Goal: Task Accomplishment & Management: Manage account settings

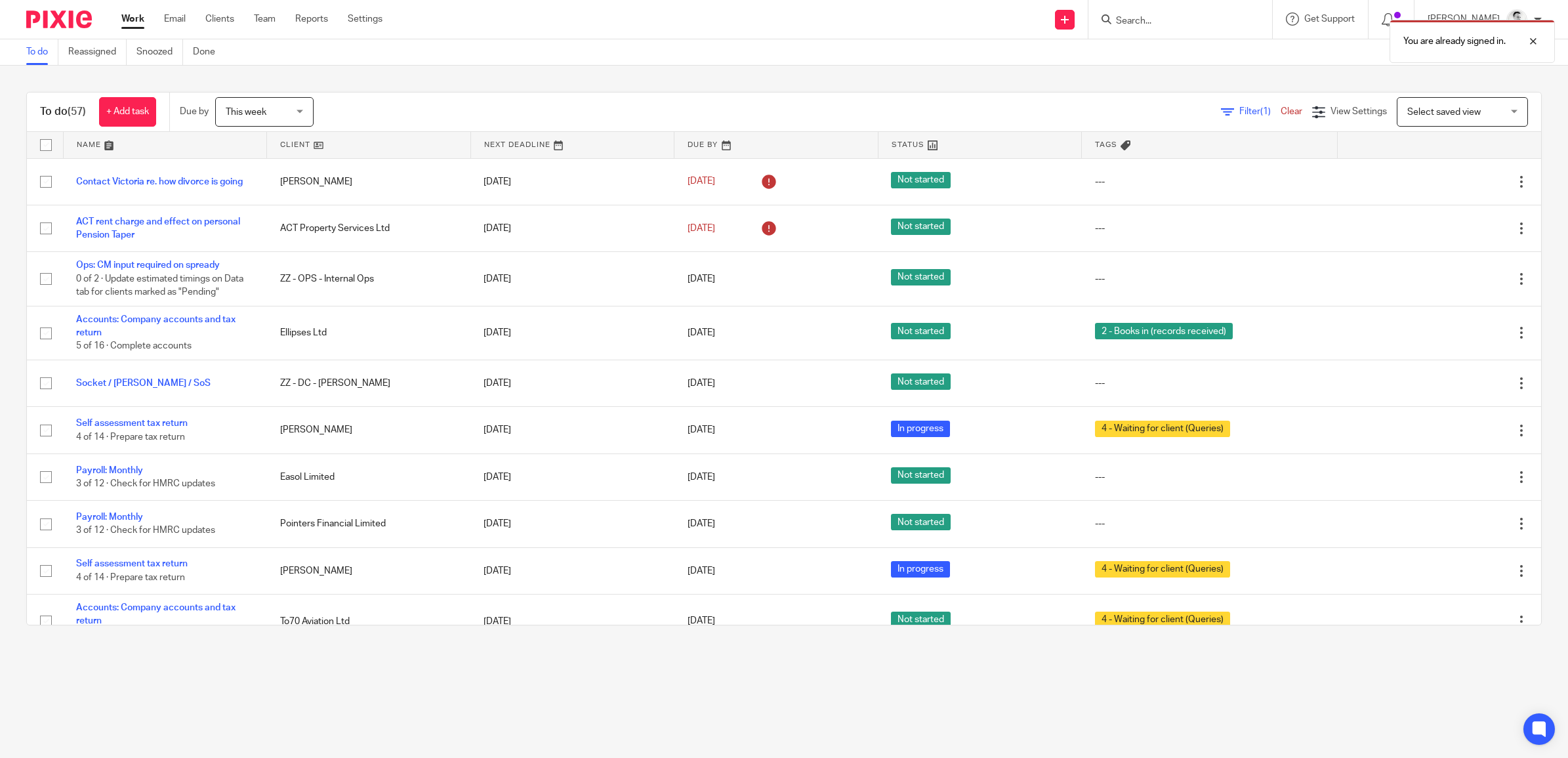
click at [276, 116] on span "This week" at bounding box center [261, 112] width 70 height 28
click at [267, 170] on li "[DATE]" at bounding box center [267, 167] width 97 height 27
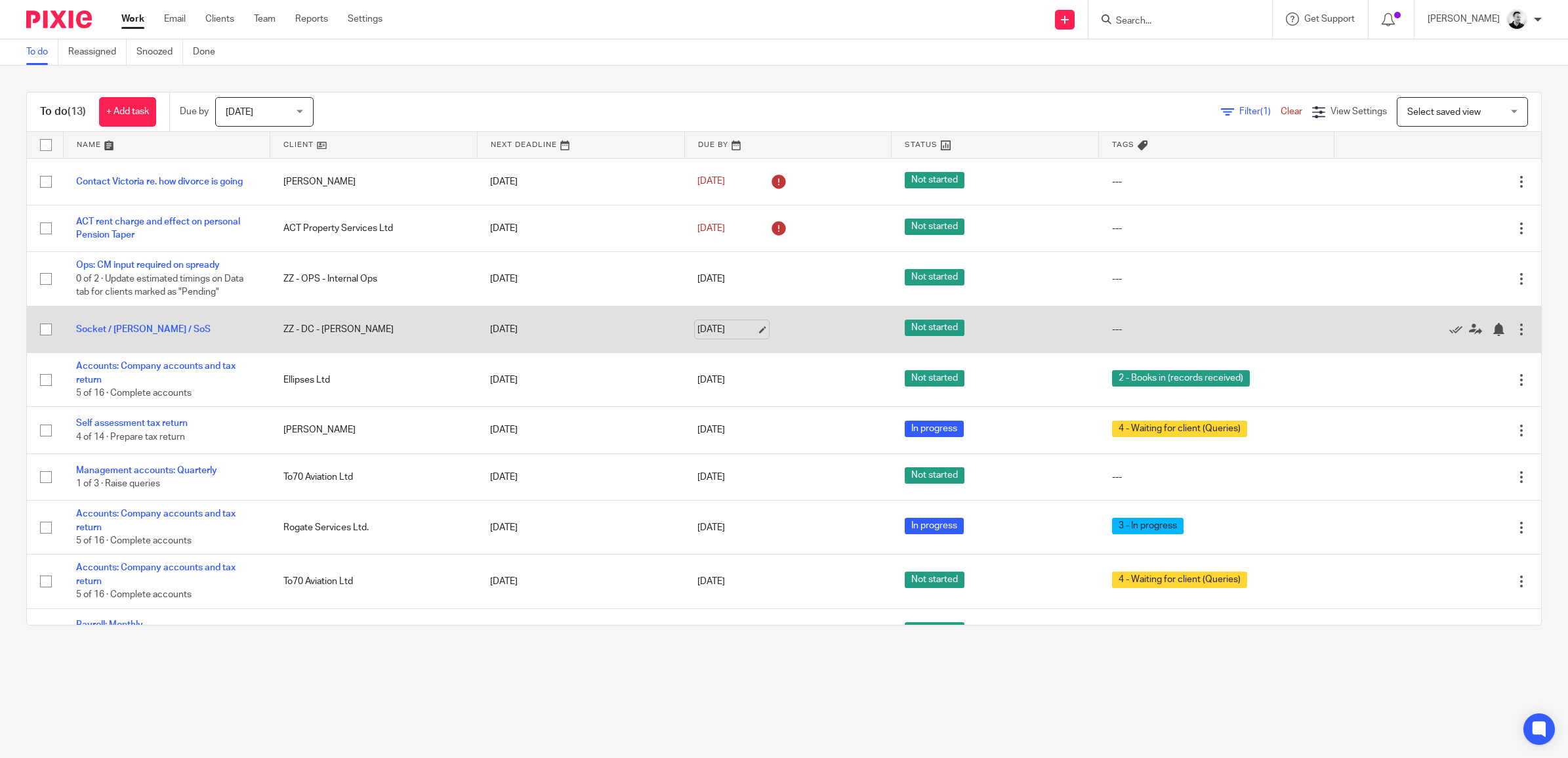
click at [717, 329] on link "[DATE]" at bounding box center [727, 330] width 59 height 14
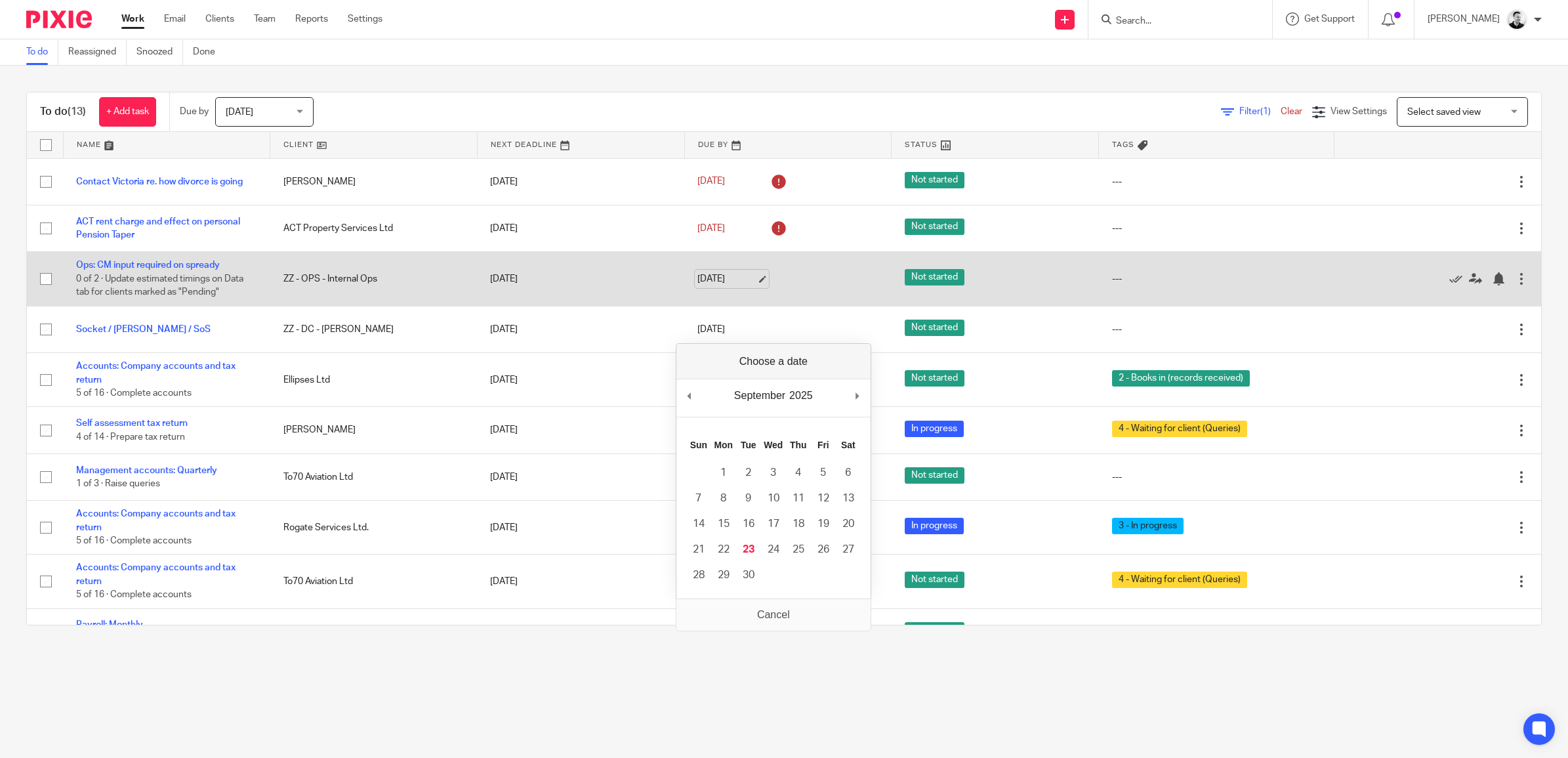
click at [726, 281] on link "23 Sep 2025" at bounding box center [727, 279] width 59 height 14
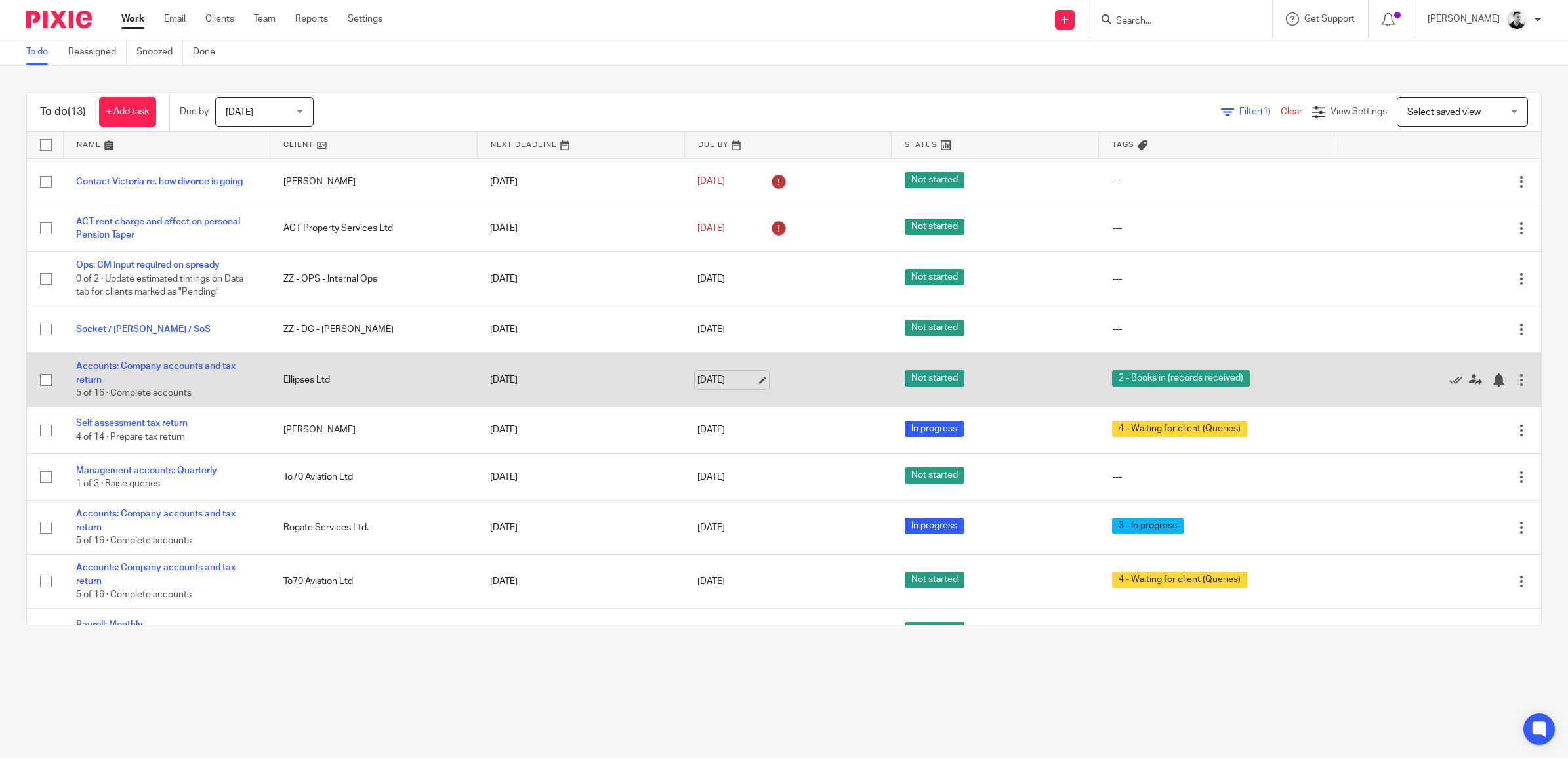
click at [698, 374] on link "23 Sep 2025" at bounding box center [727, 380] width 59 height 14
click at [223, 370] on link "Accounts: Company accounts and tax return" at bounding box center [156, 372] width 159 height 22
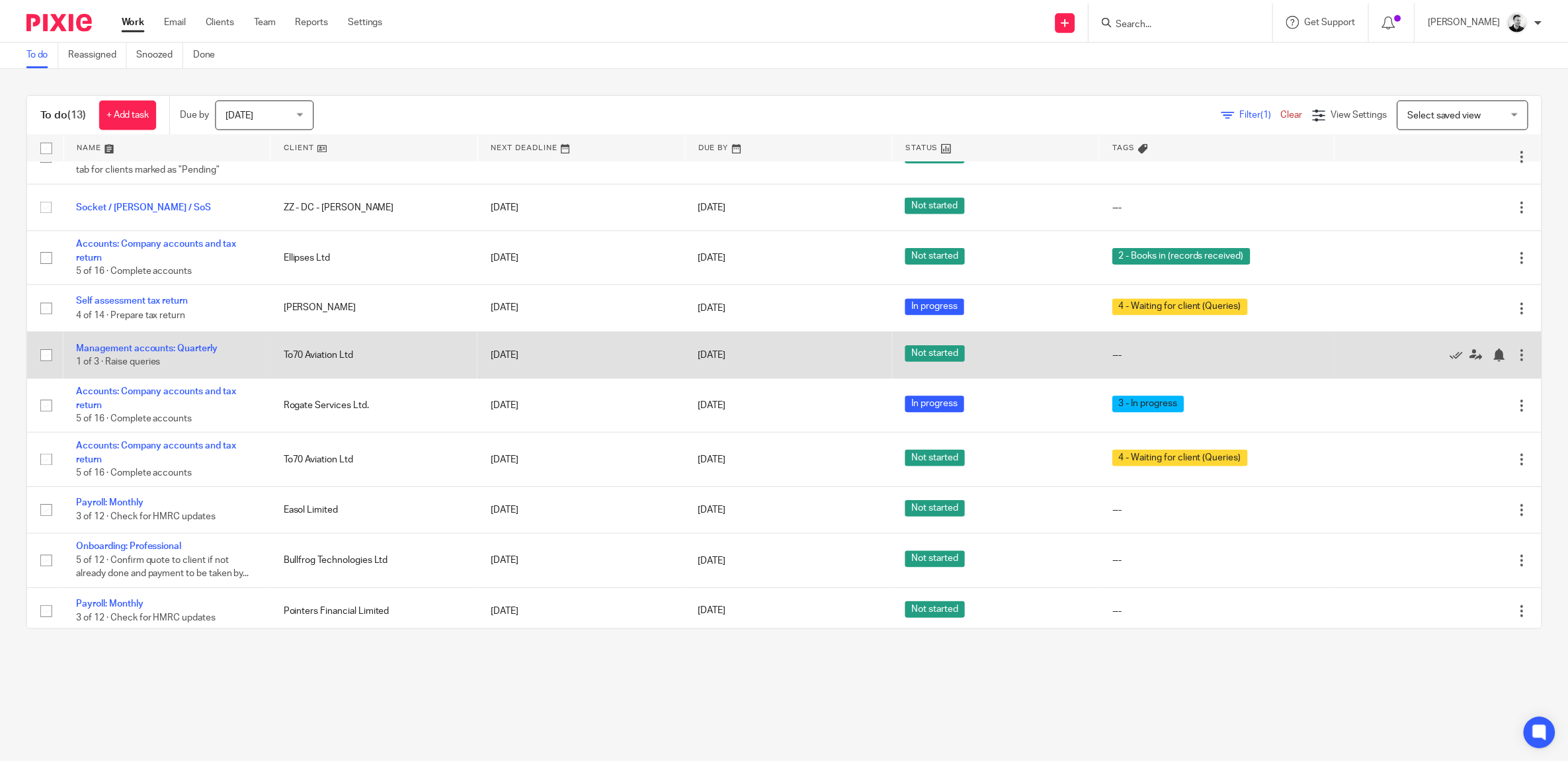
scroll to position [165, 0]
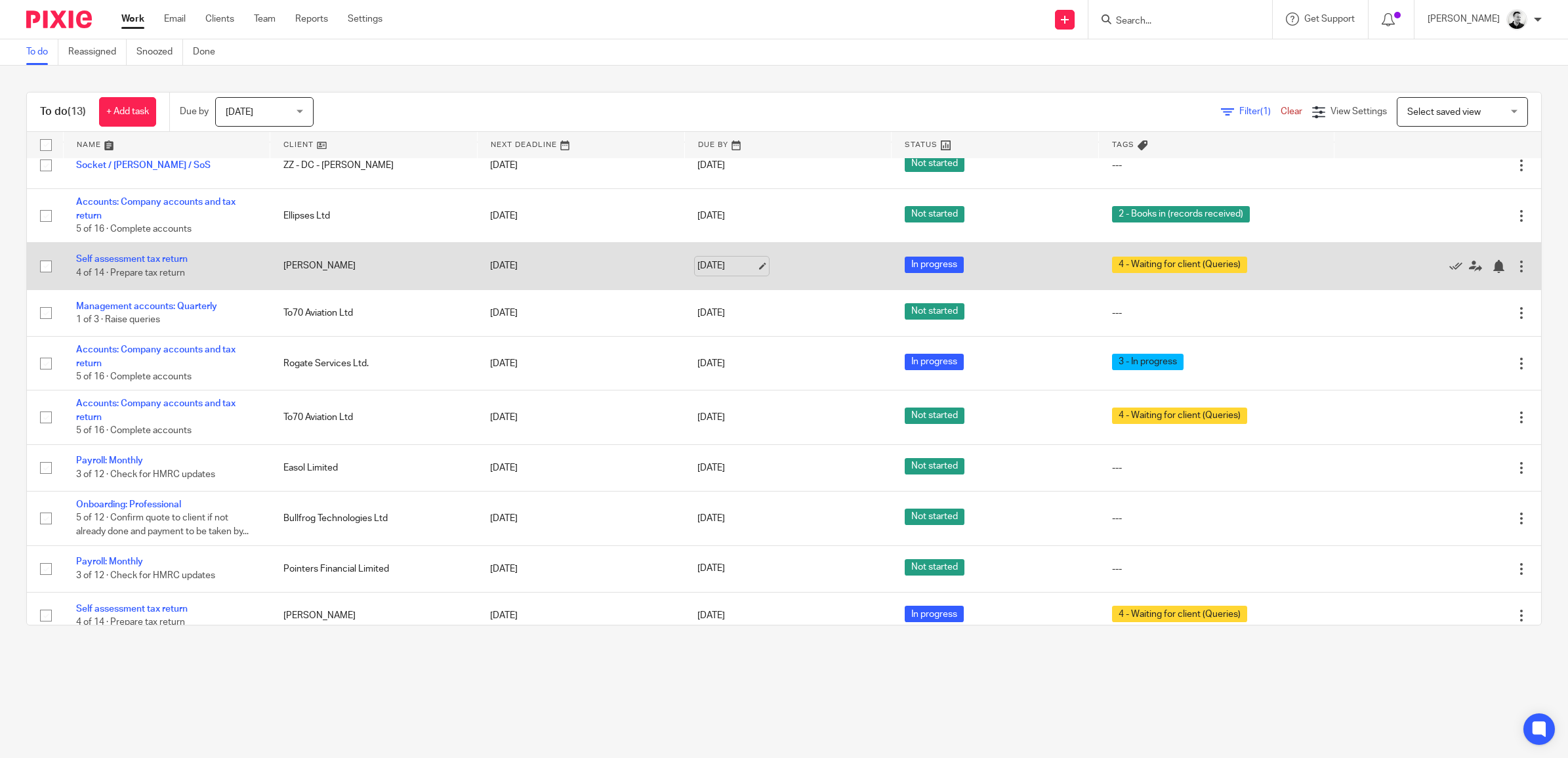
click at [735, 264] on link "[DATE]" at bounding box center [727, 266] width 59 height 14
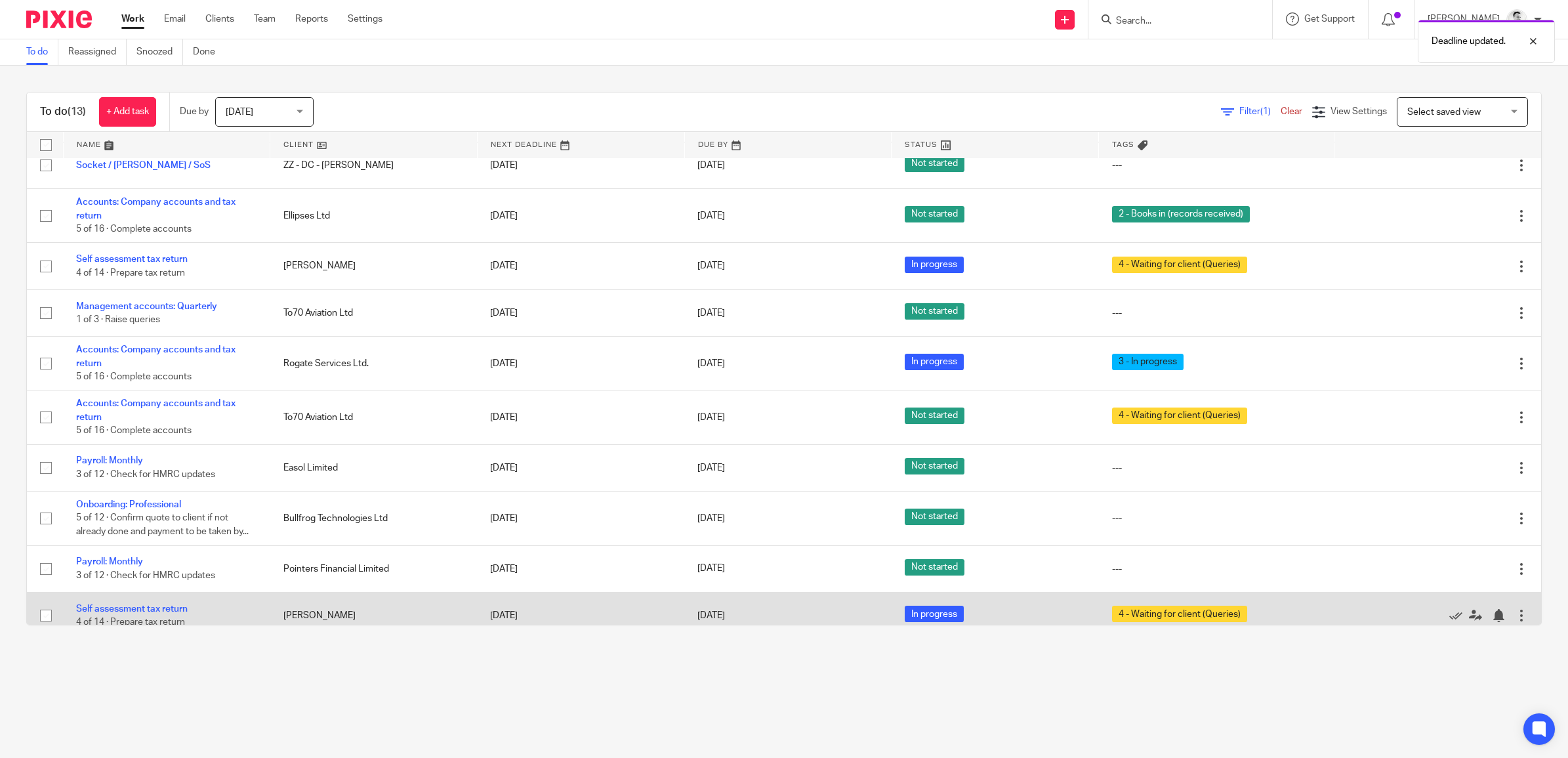
click at [703, 612] on link "[DATE]" at bounding box center [727, 615] width 59 height 14
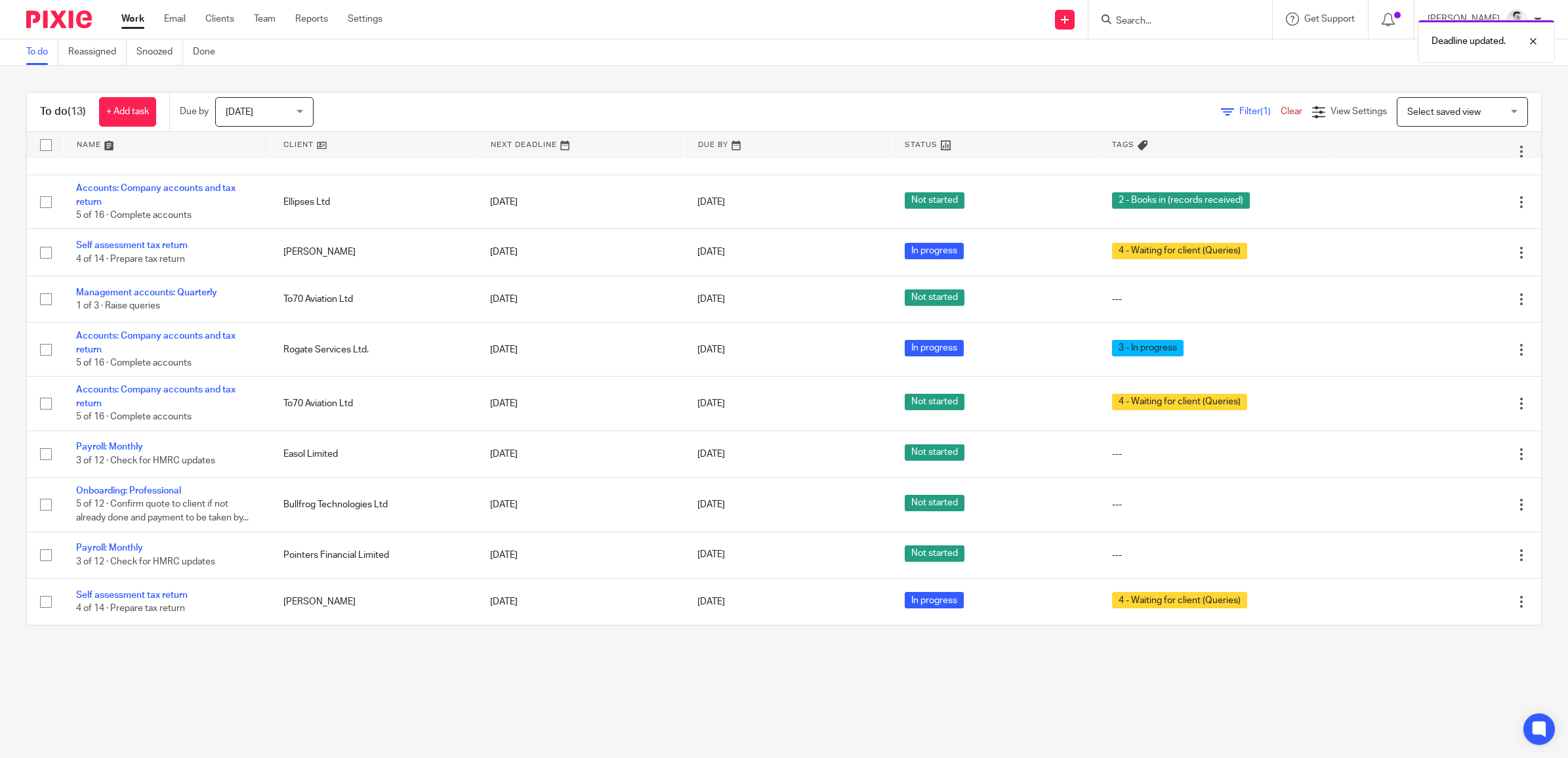
scroll to position [178, 0]
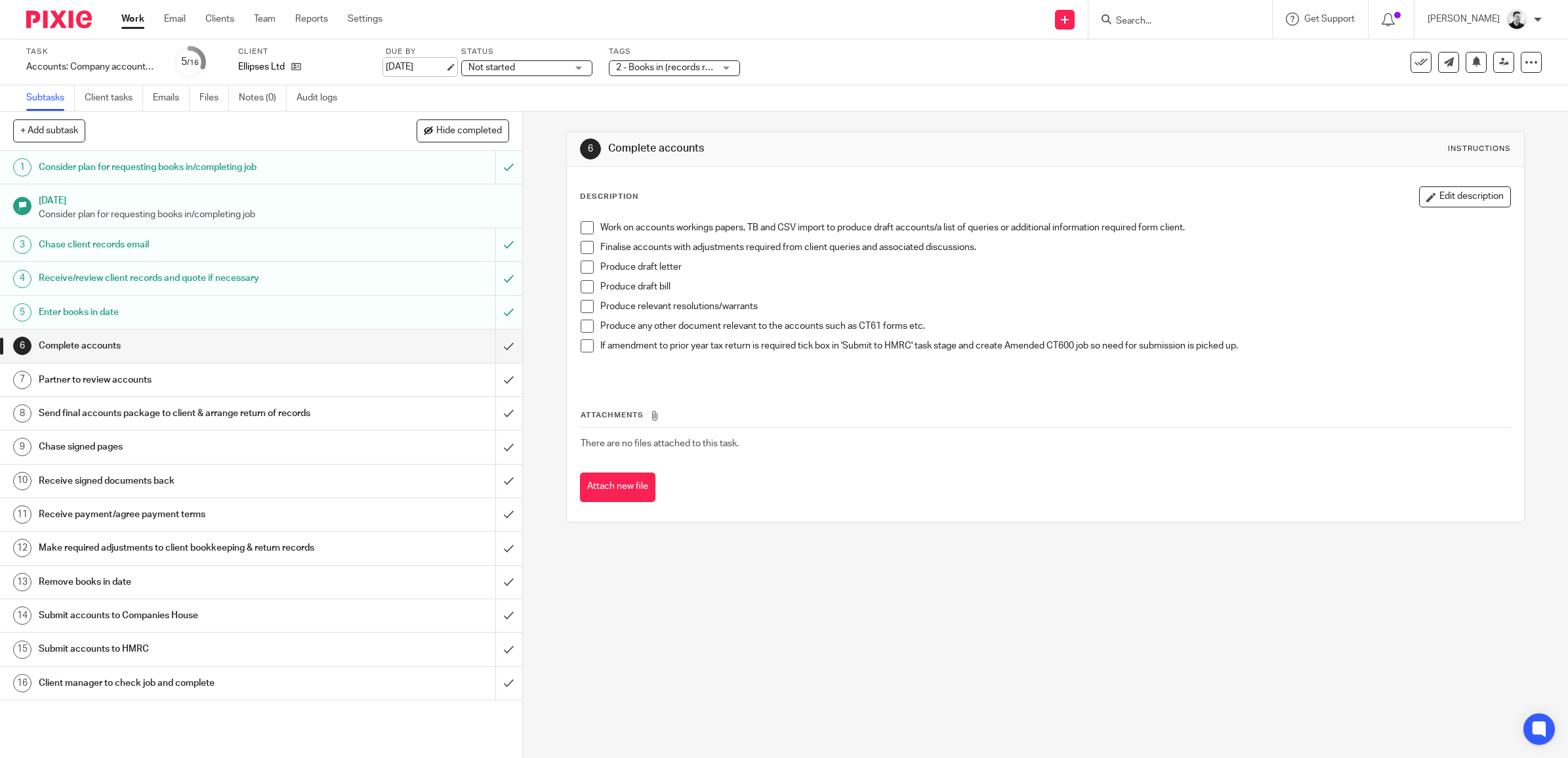
click at [430, 67] on link "[DATE]" at bounding box center [414, 67] width 59 height 14
click at [1499, 66] on icon at bounding box center [1504, 62] width 10 height 10
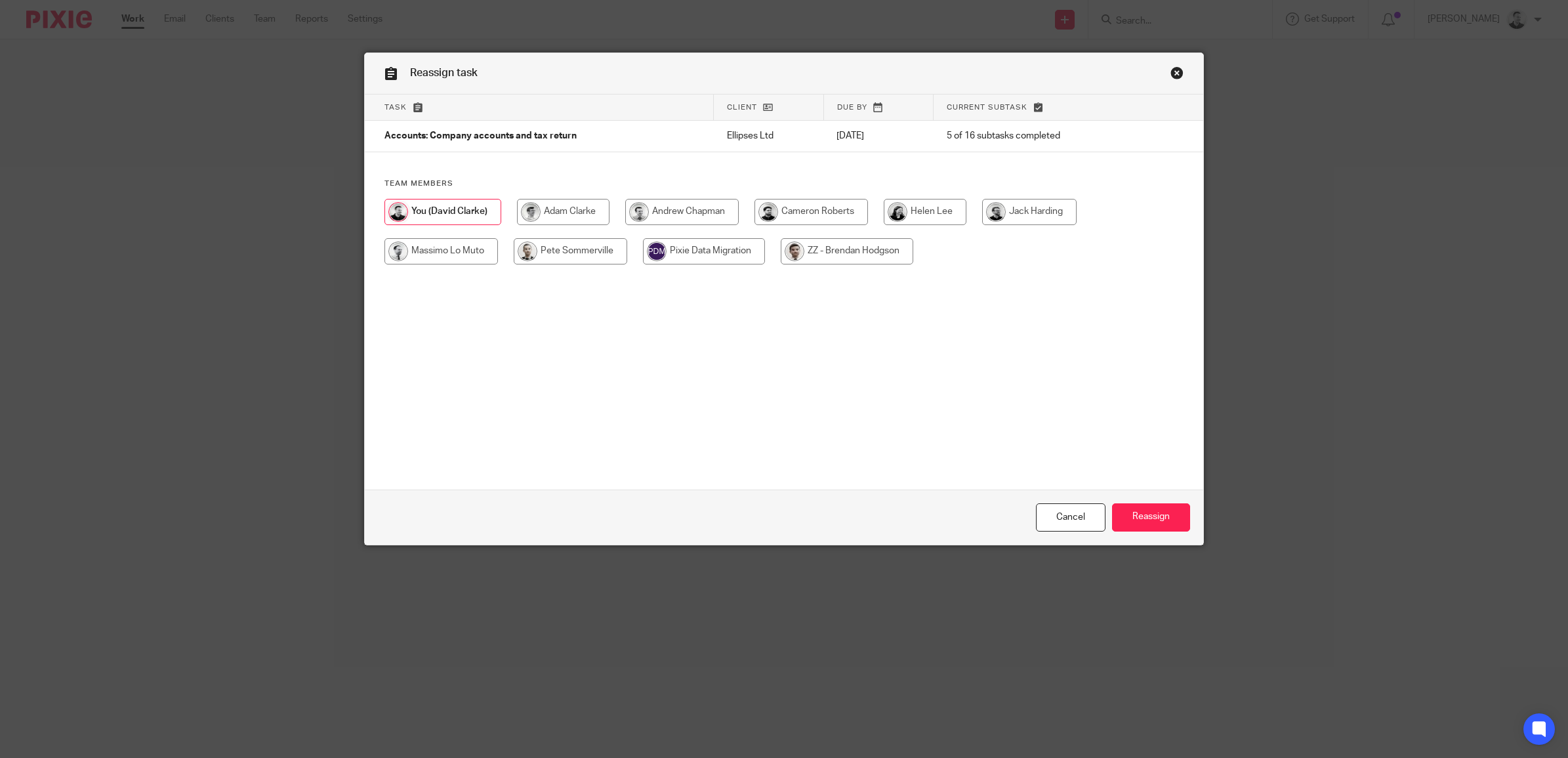
click at [696, 208] on input "radio" at bounding box center [682, 212] width 114 height 26
radio input "true"
click at [1156, 506] on input "Reassign" at bounding box center [1151, 517] width 78 height 28
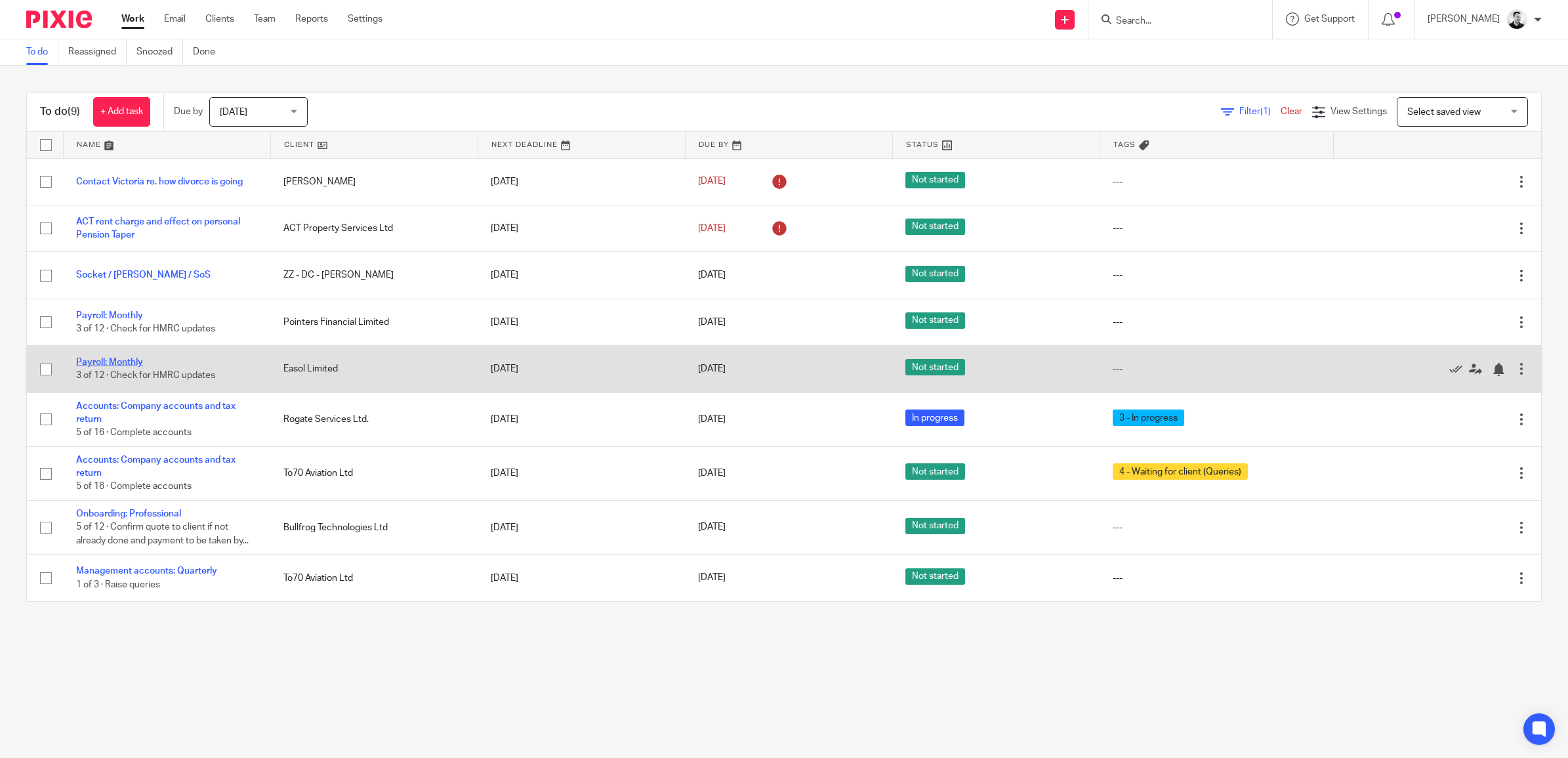
click at [140, 361] on link "Payroll: Monthly" at bounding box center [109, 362] width 67 height 9
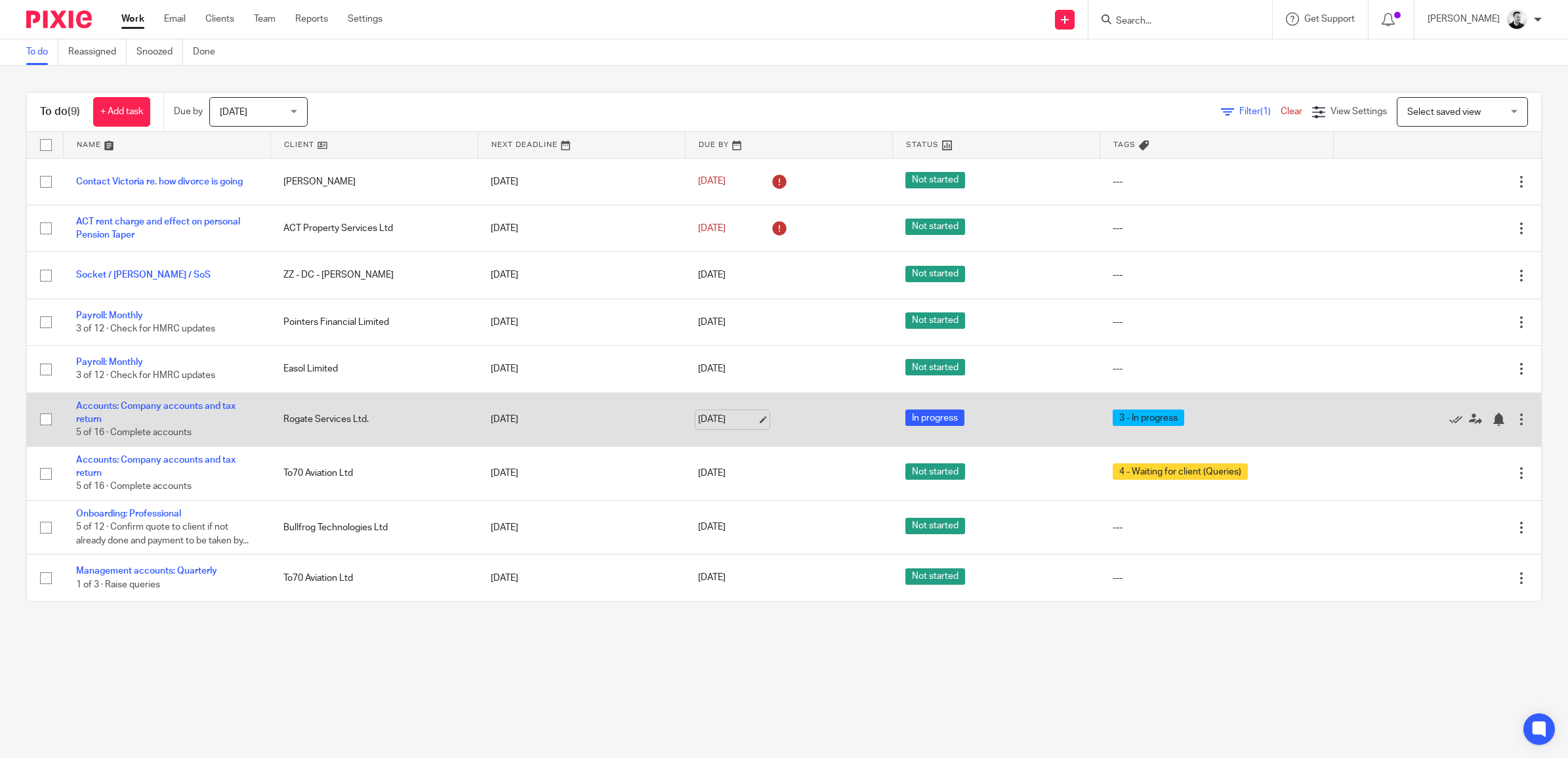
click at [735, 414] on link "[DATE]" at bounding box center [727, 420] width 59 height 14
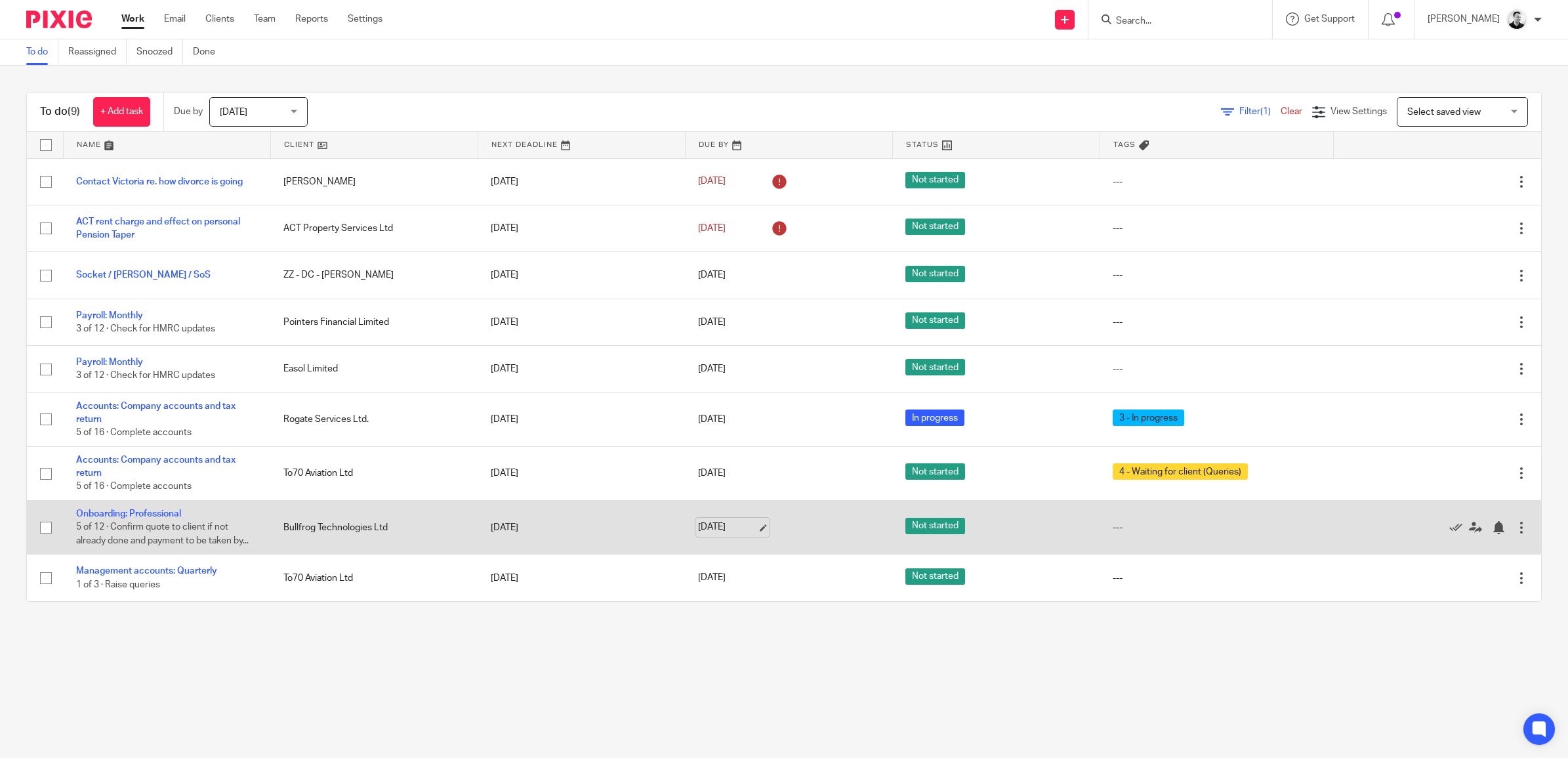
click at [730, 528] on link "[DATE]" at bounding box center [727, 527] width 59 height 14
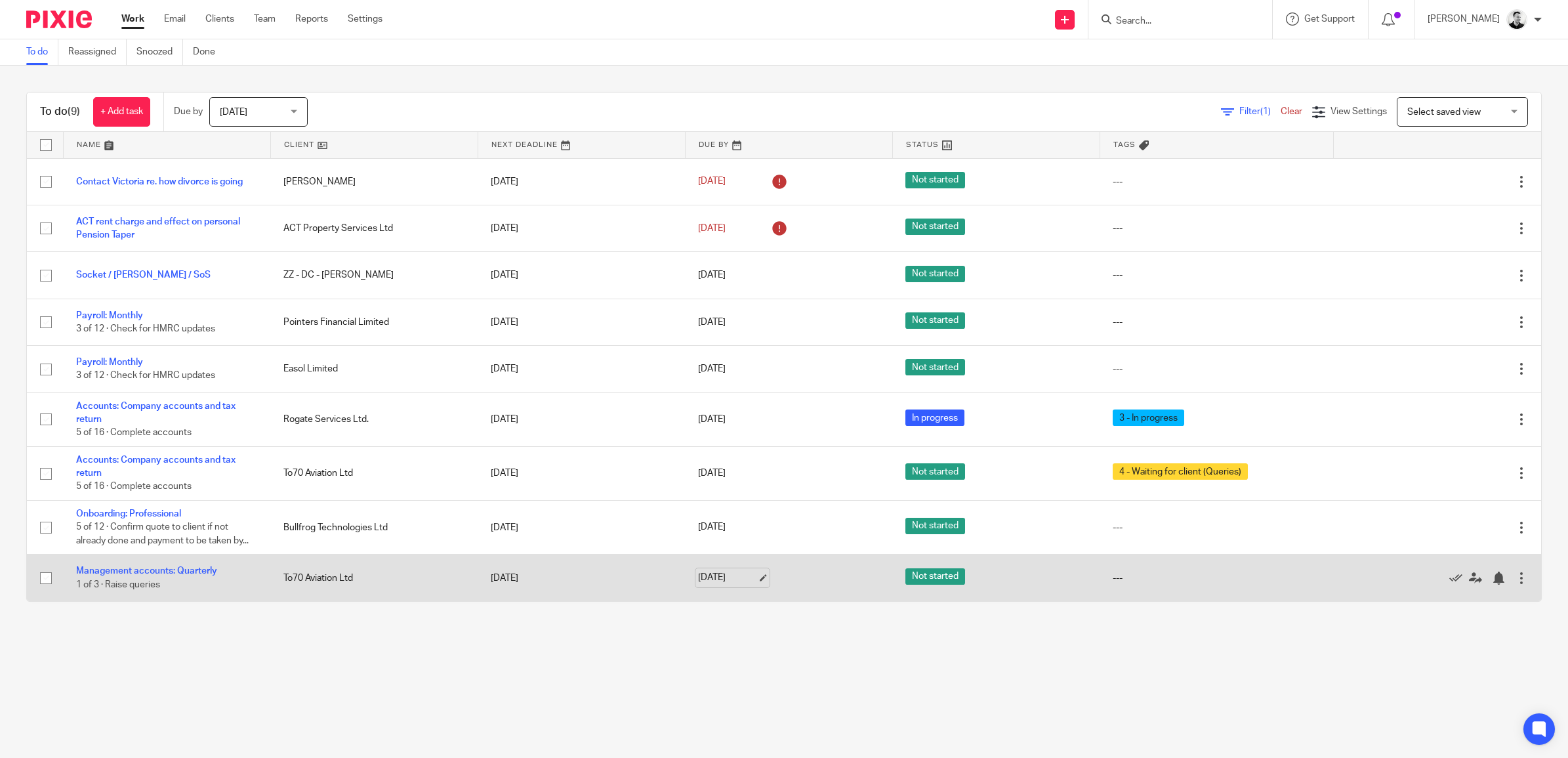
click at [719, 580] on link "[DATE]" at bounding box center [727, 578] width 59 height 14
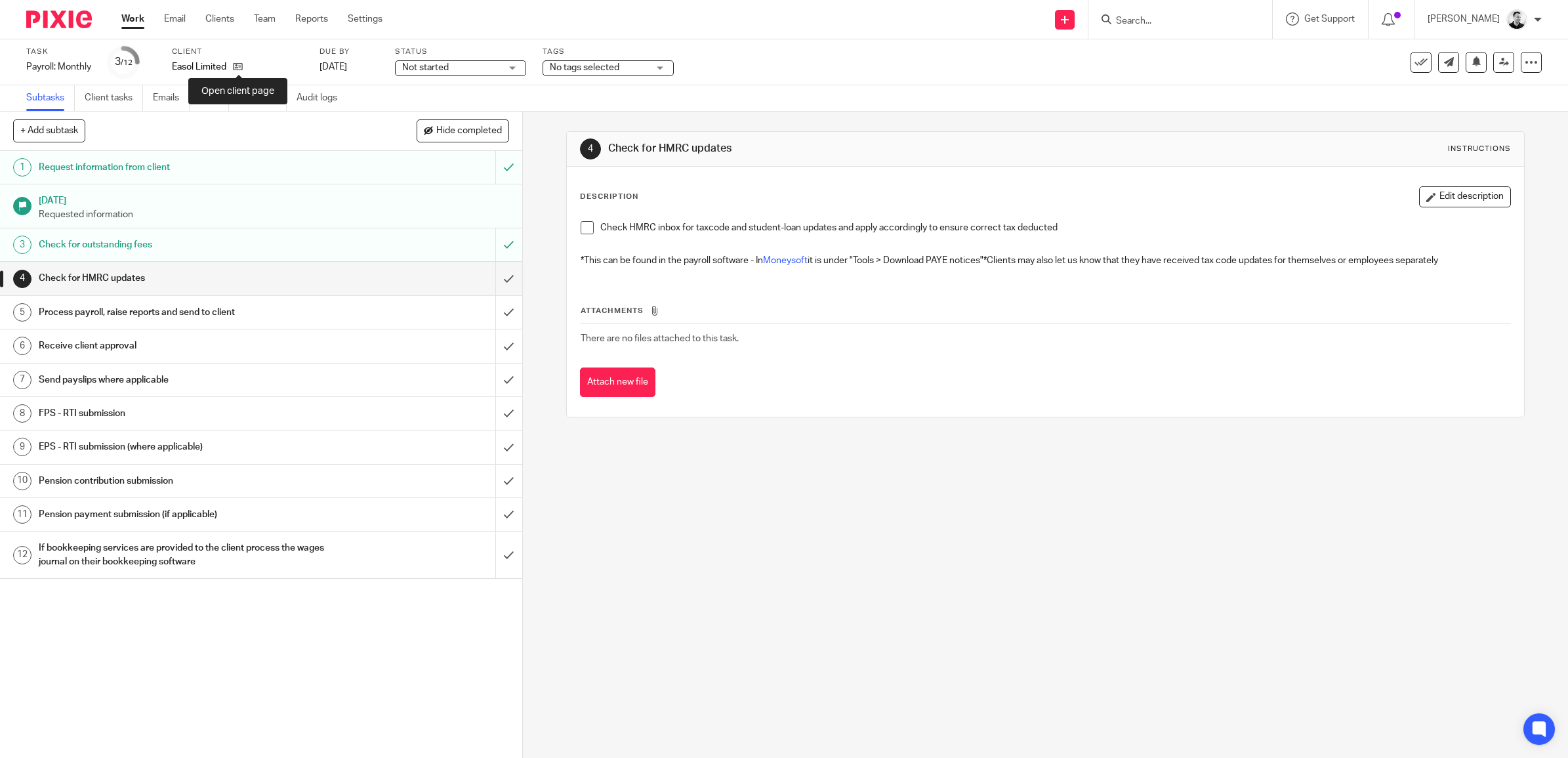
click at [240, 66] on icon at bounding box center [238, 67] width 10 height 10
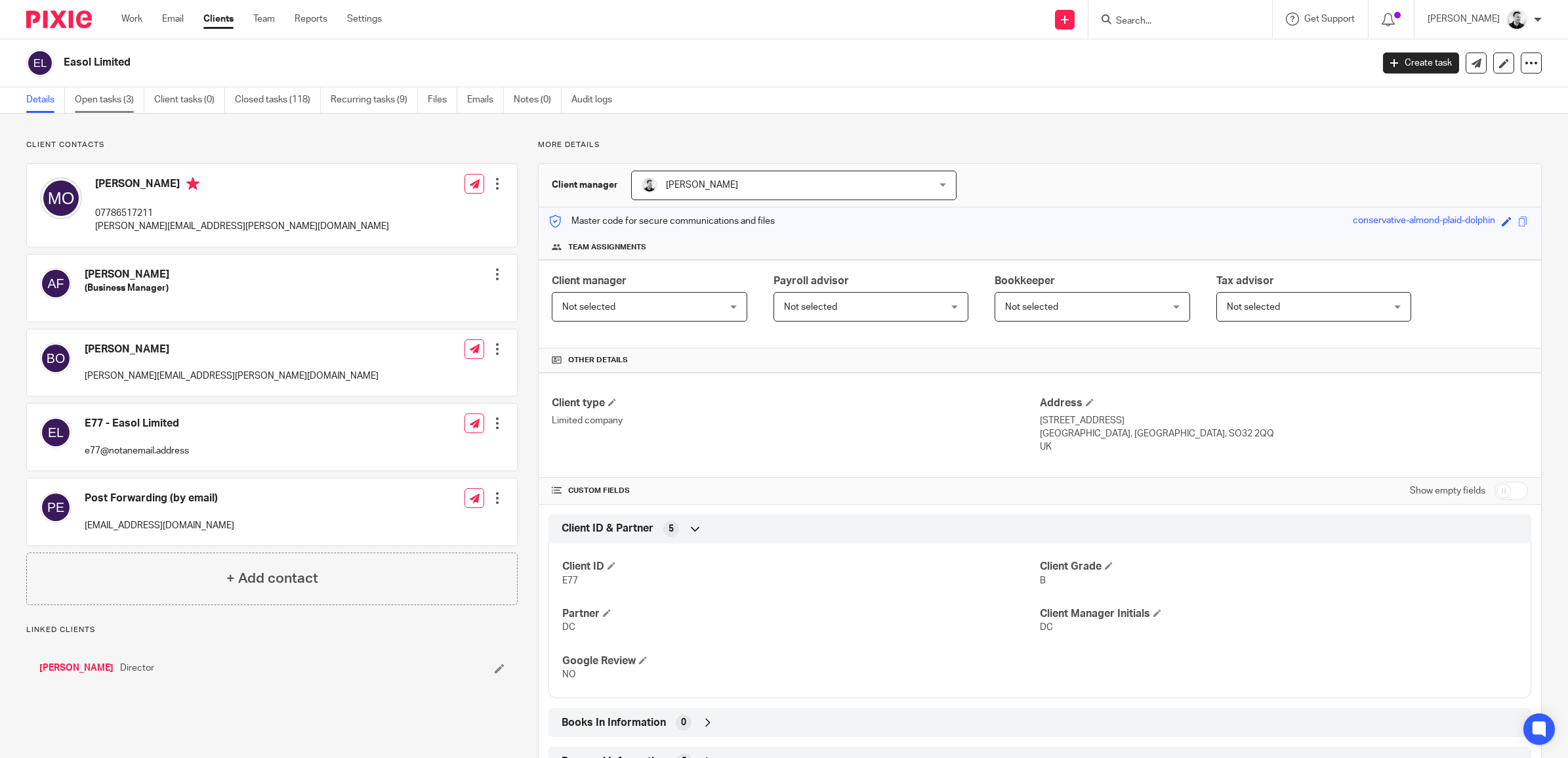
click at [107, 95] on link "Open tasks (3)" at bounding box center [109, 99] width 70 height 25
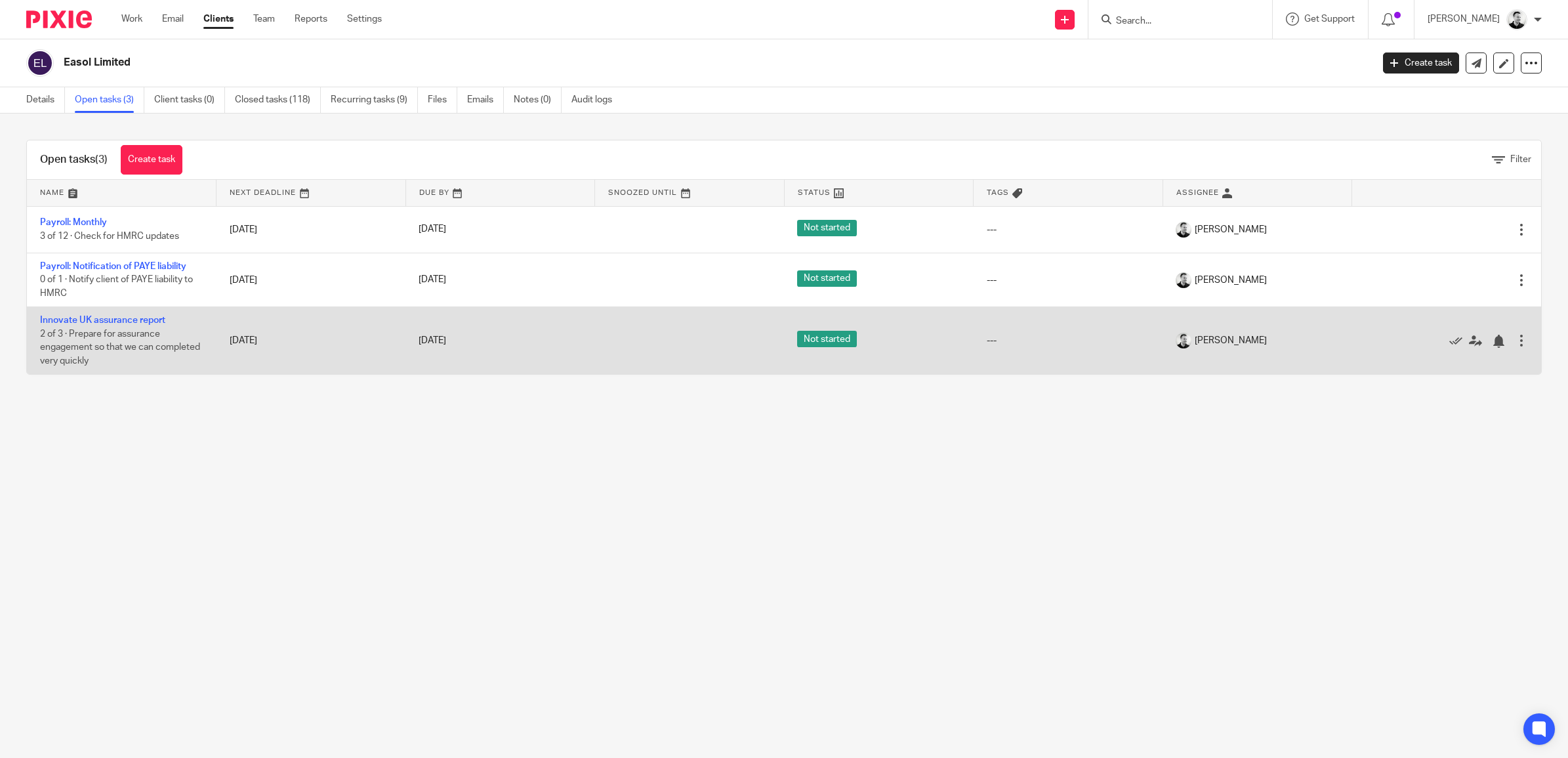
click at [165, 317] on td "Innovate UK assurance report 2 of 3 · Prepare for assurance engagement so that …" at bounding box center [122, 341] width 190 height 67
click at [159, 317] on link "Innovate UK assurance report" at bounding box center [102, 320] width 125 height 9
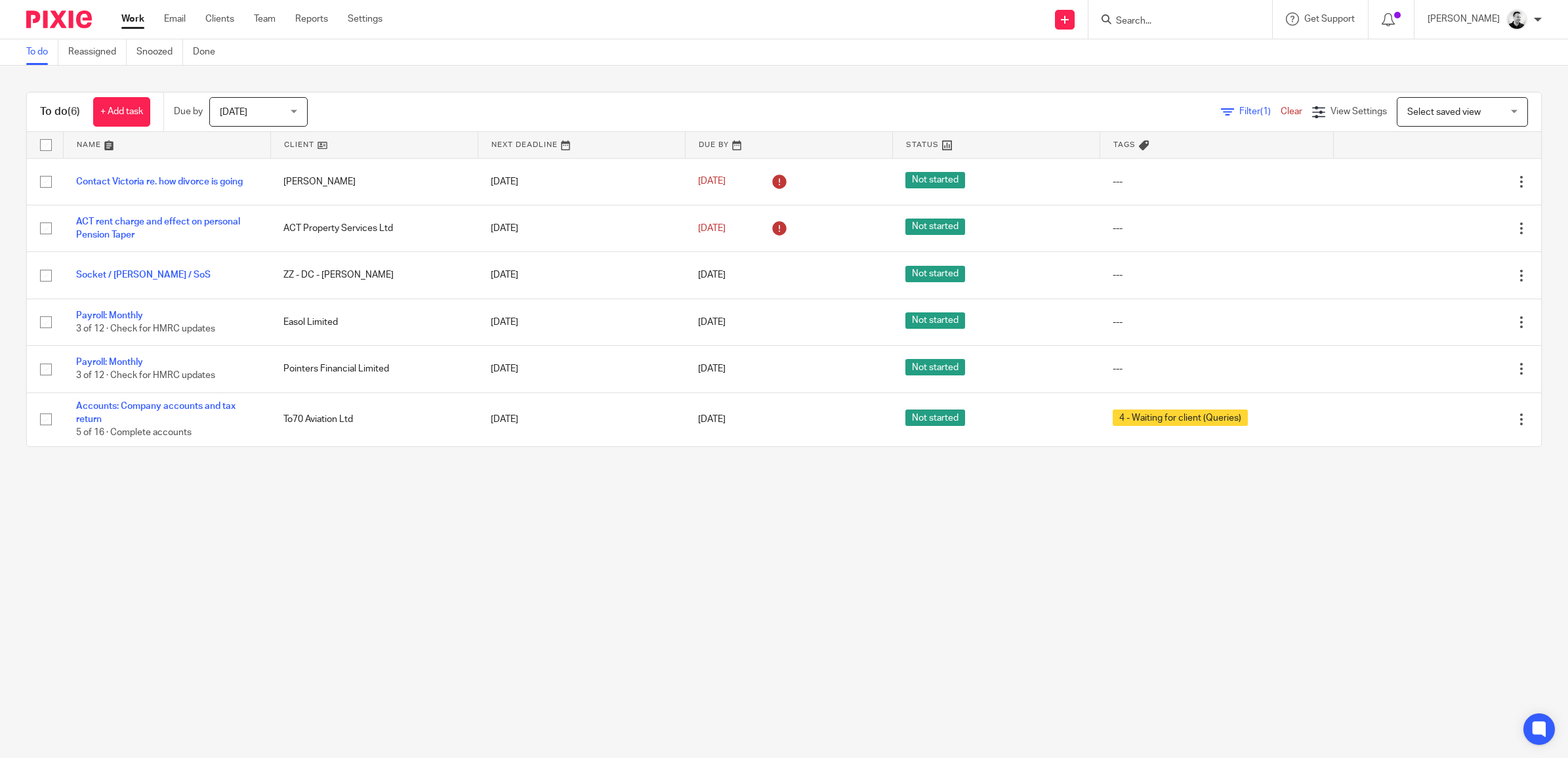
click at [289, 112] on span "[DATE]" at bounding box center [254, 112] width 70 height 28
click at [248, 217] on span "Next week" at bounding box center [243, 220] width 43 height 9
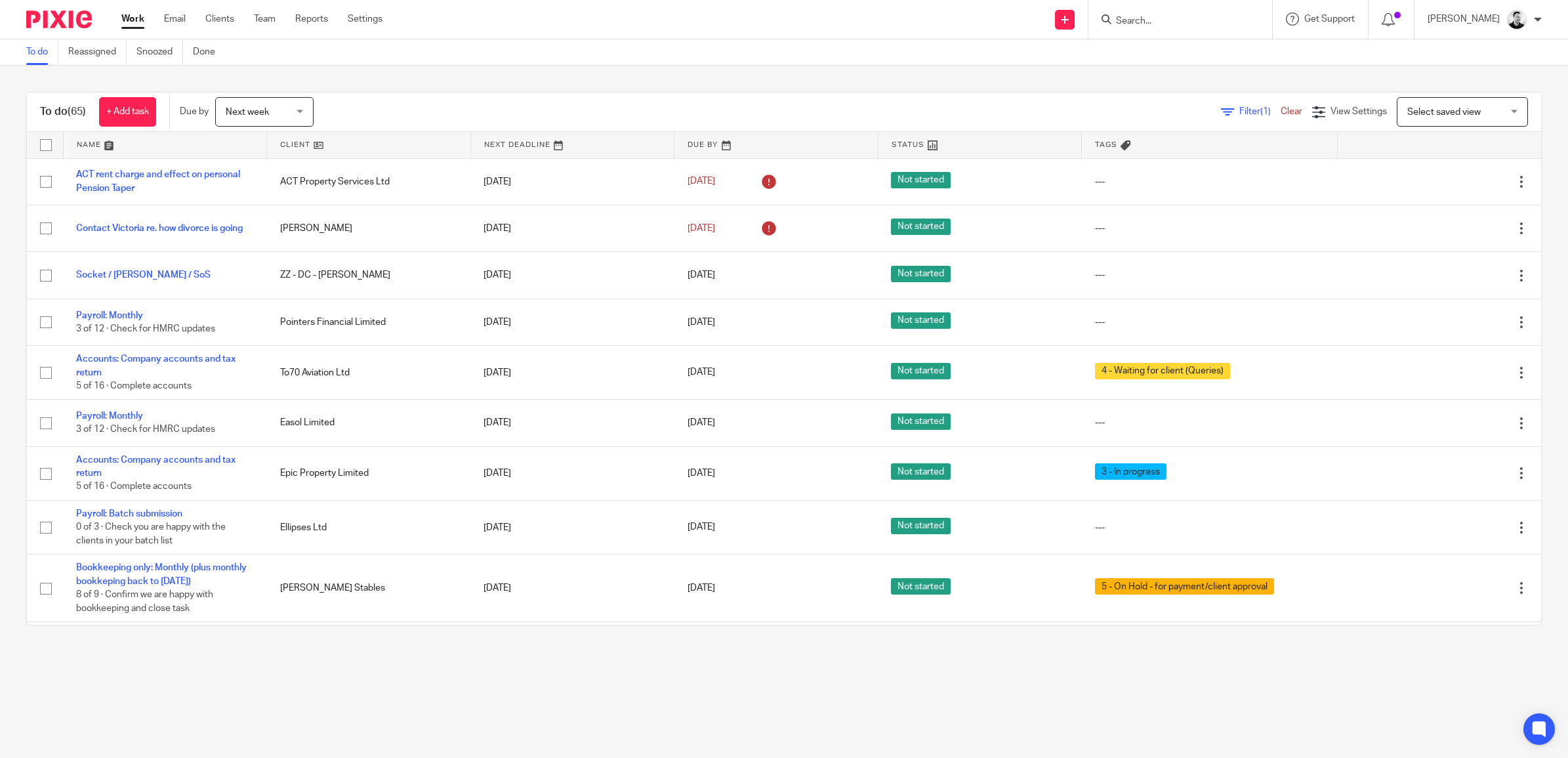
click at [1261, 108] on span "(1)" at bounding box center [1266, 112] width 10 height 9
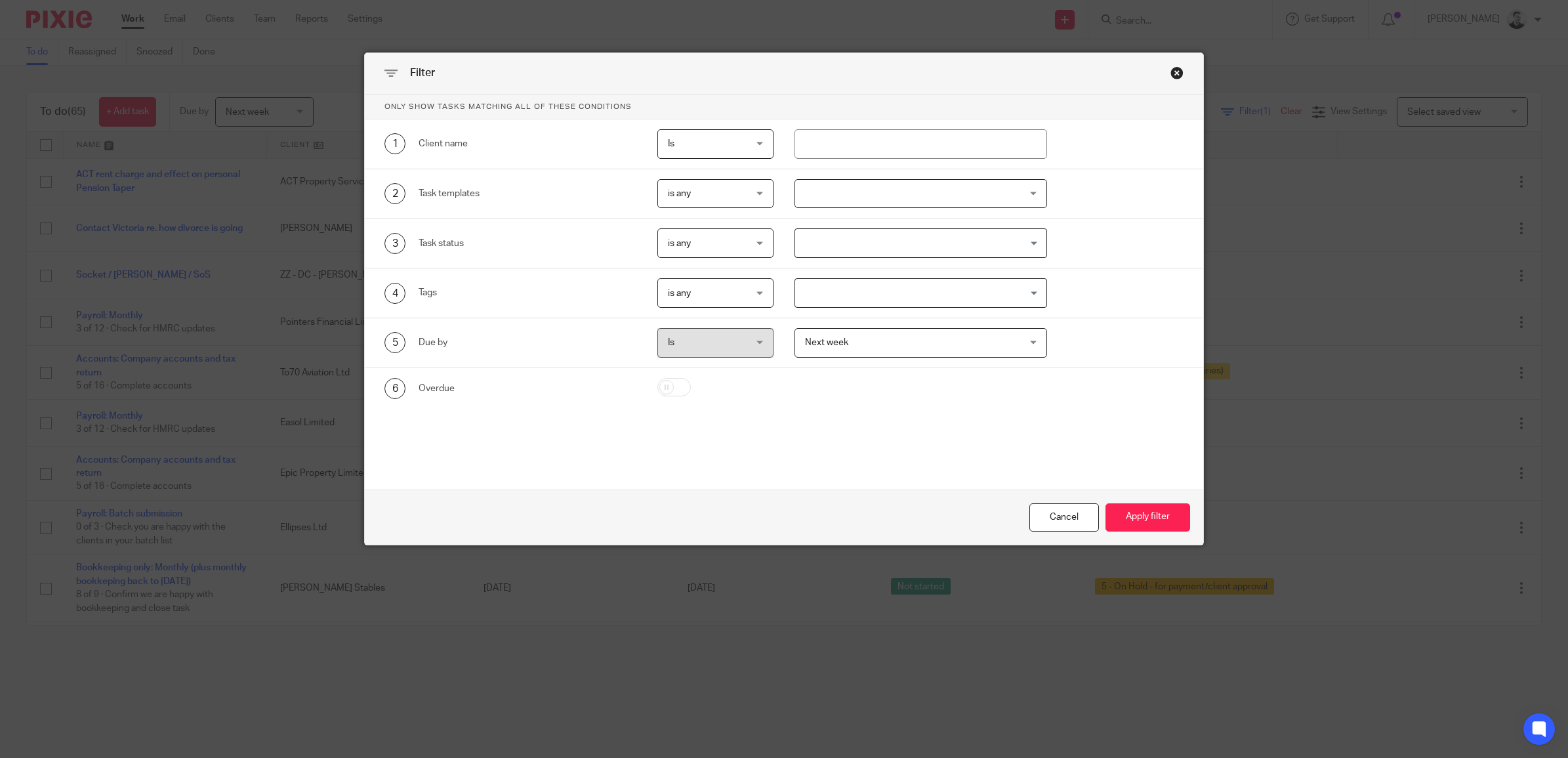
click at [885, 182] on div at bounding box center [921, 193] width 253 height 30
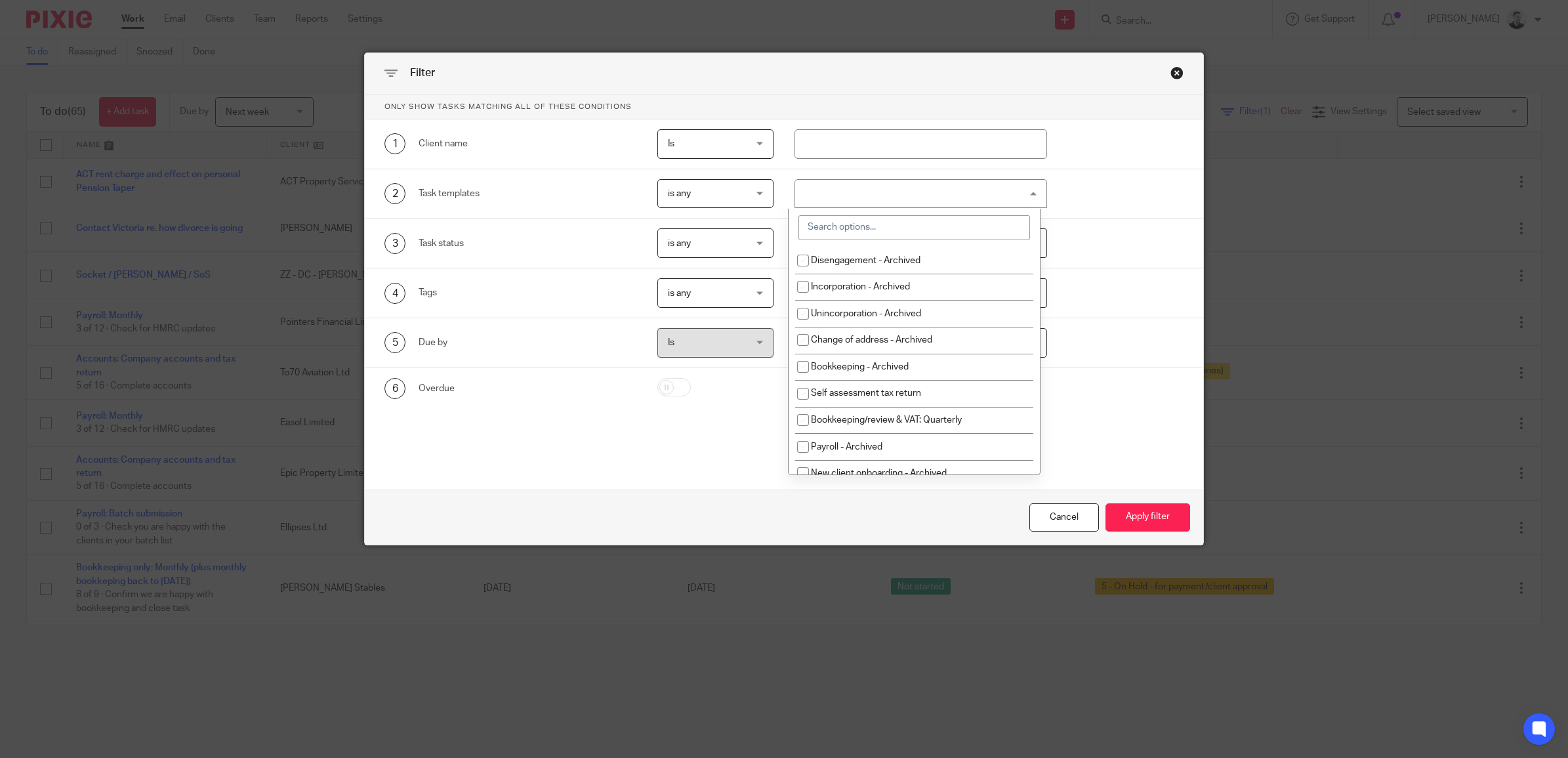
click at [874, 236] on input "search" at bounding box center [914, 228] width 232 height 25
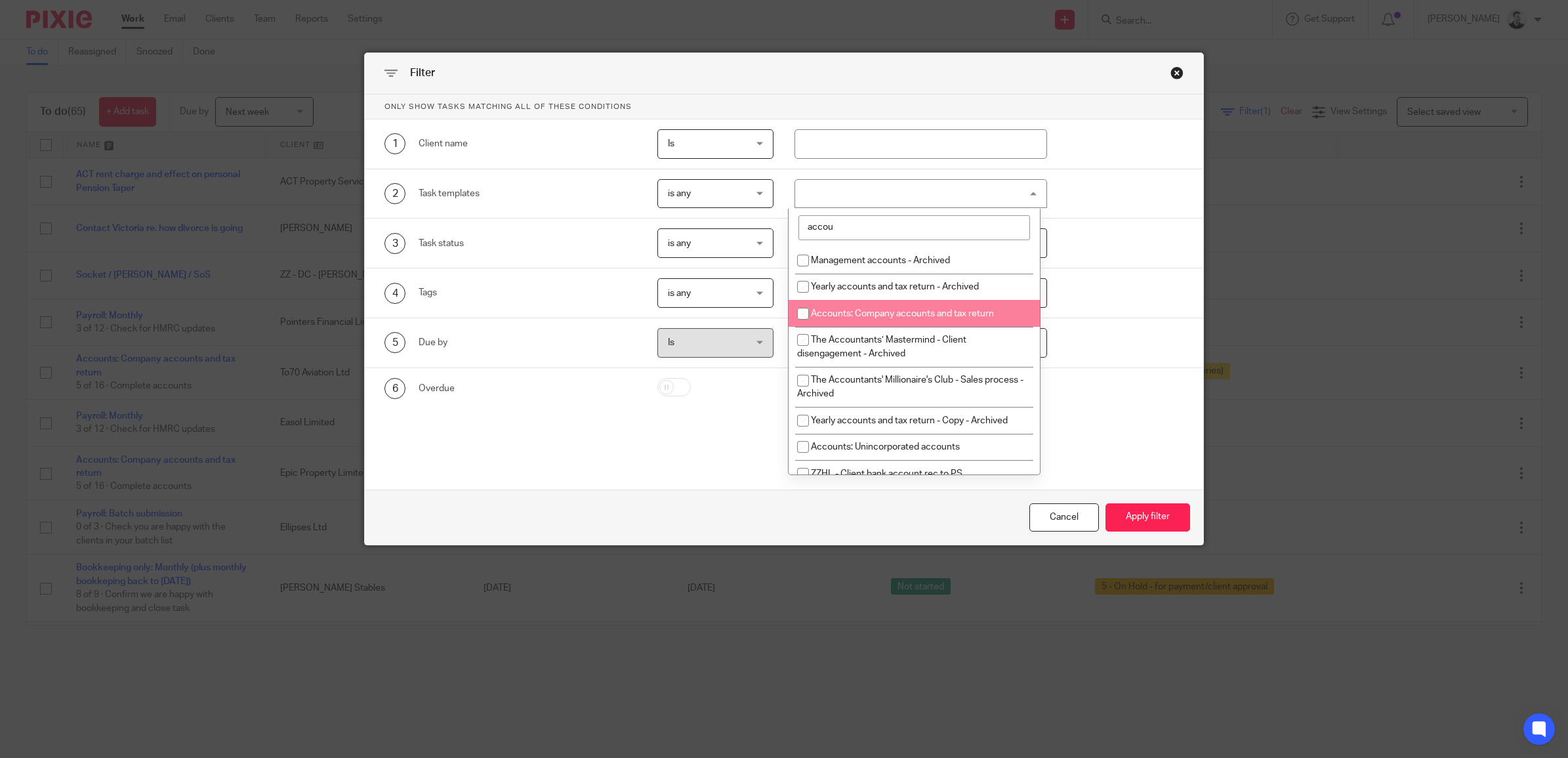
type input "accou"
click at [883, 313] on span "Accounts: Company accounts and tax return" at bounding box center [902, 314] width 183 height 9
checkbox input "true"
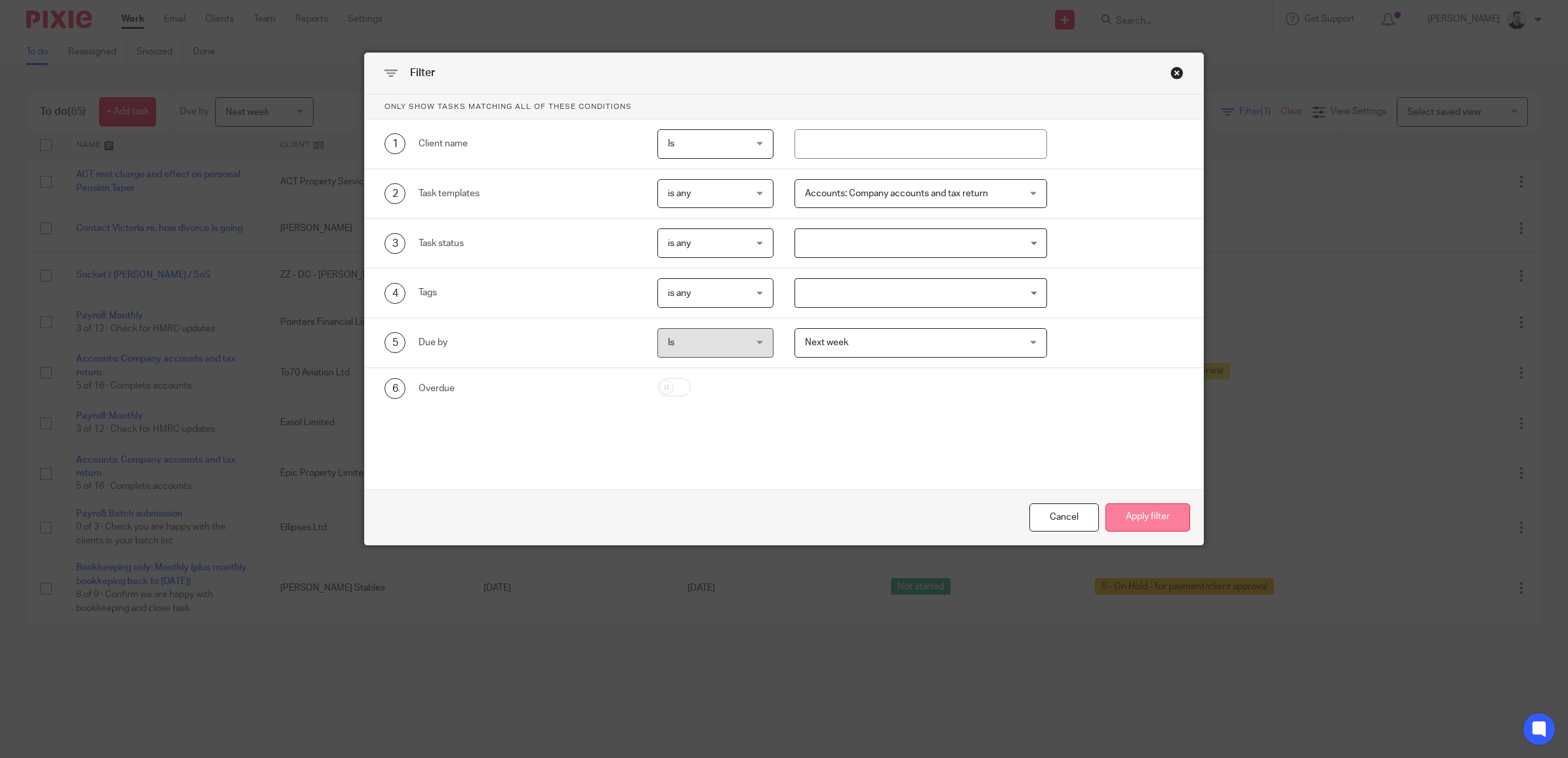
click at [1136, 513] on button "Apply filter" at bounding box center [1148, 517] width 85 height 28
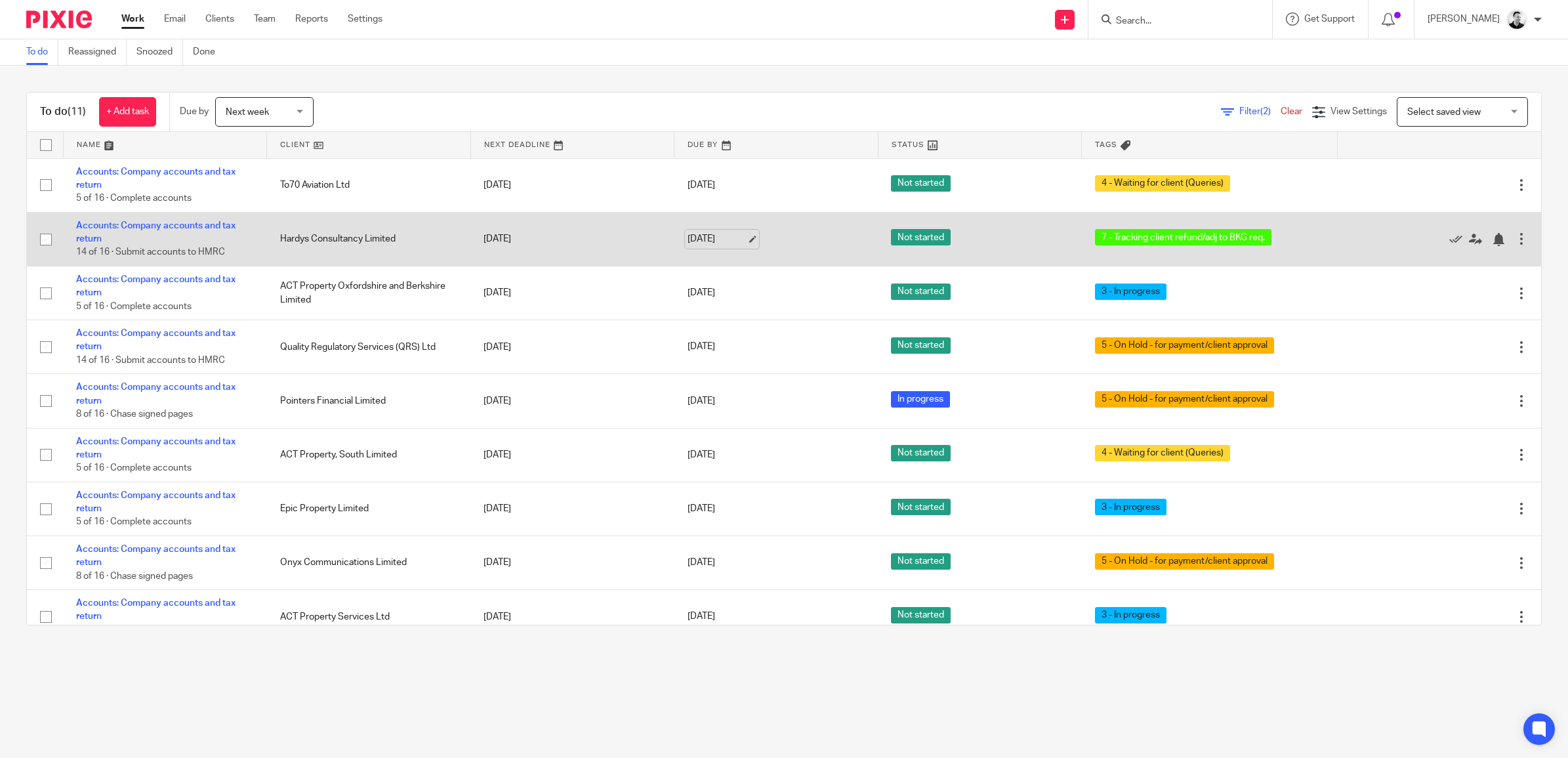
click at [707, 237] on link "[DATE]" at bounding box center [717, 239] width 59 height 14
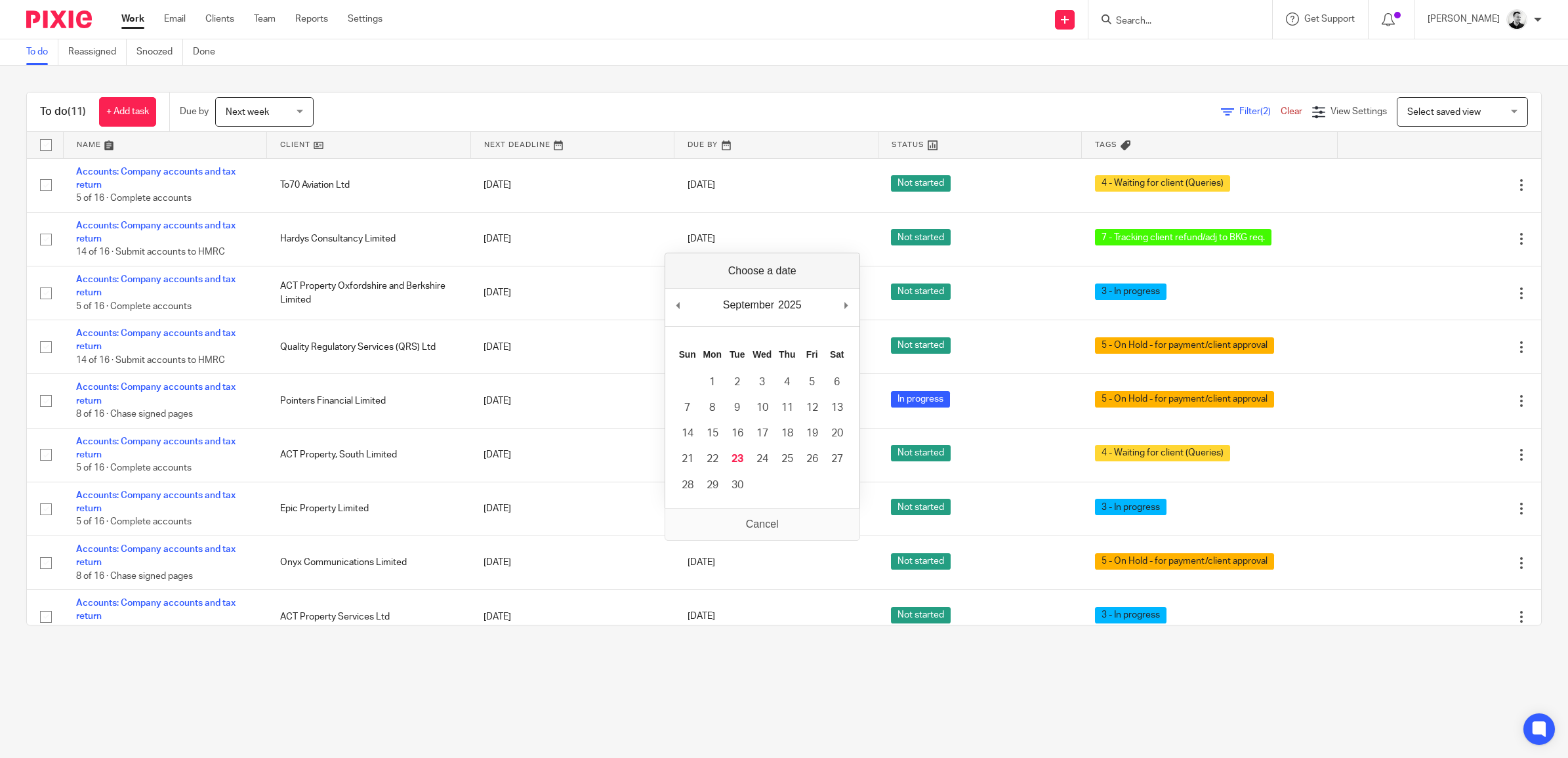
click at [755, 82] on div "To do (11) + Add task Due by Next week Next week Today Tomorrow This week Next …" at bounding box center [784, 359] width 1568 height 586
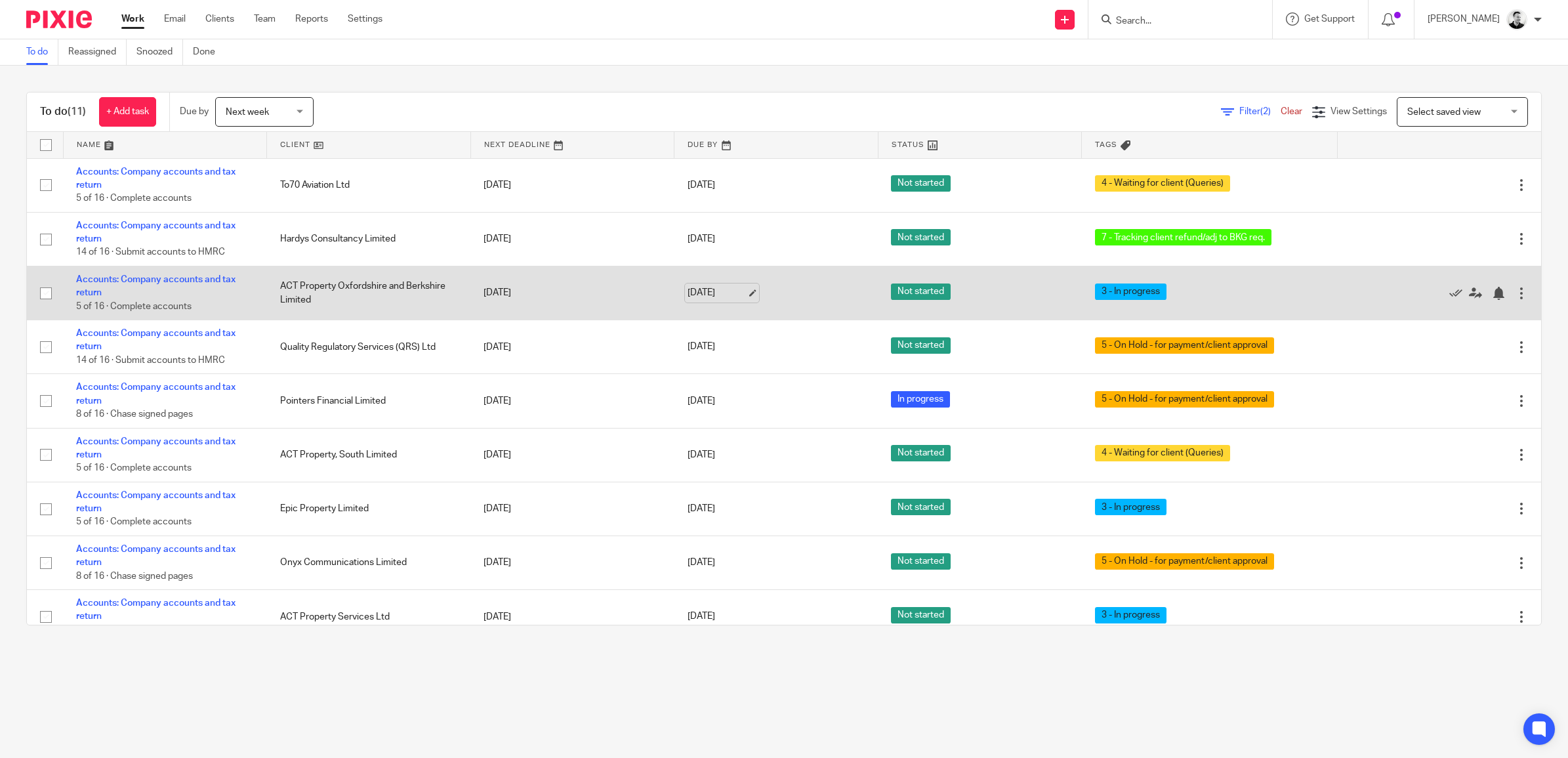
click at [712, 292] on link "[DATE]" at bounding box center [717, 293] width 59 height 14
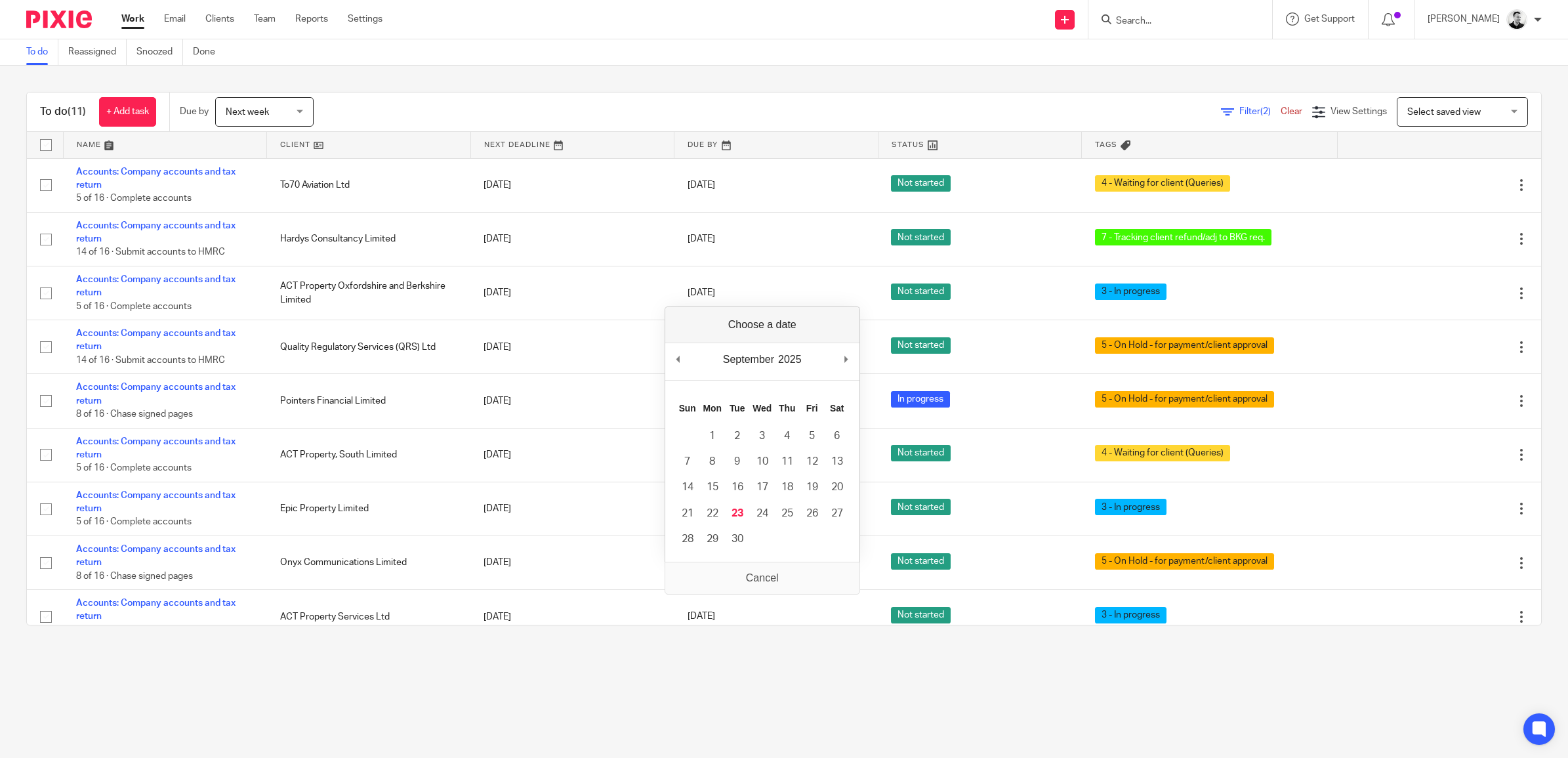
click at [762, 43] on div "To do Reassigned Snoozed Done" at bounding box center [784, 52] width 1568 height 26
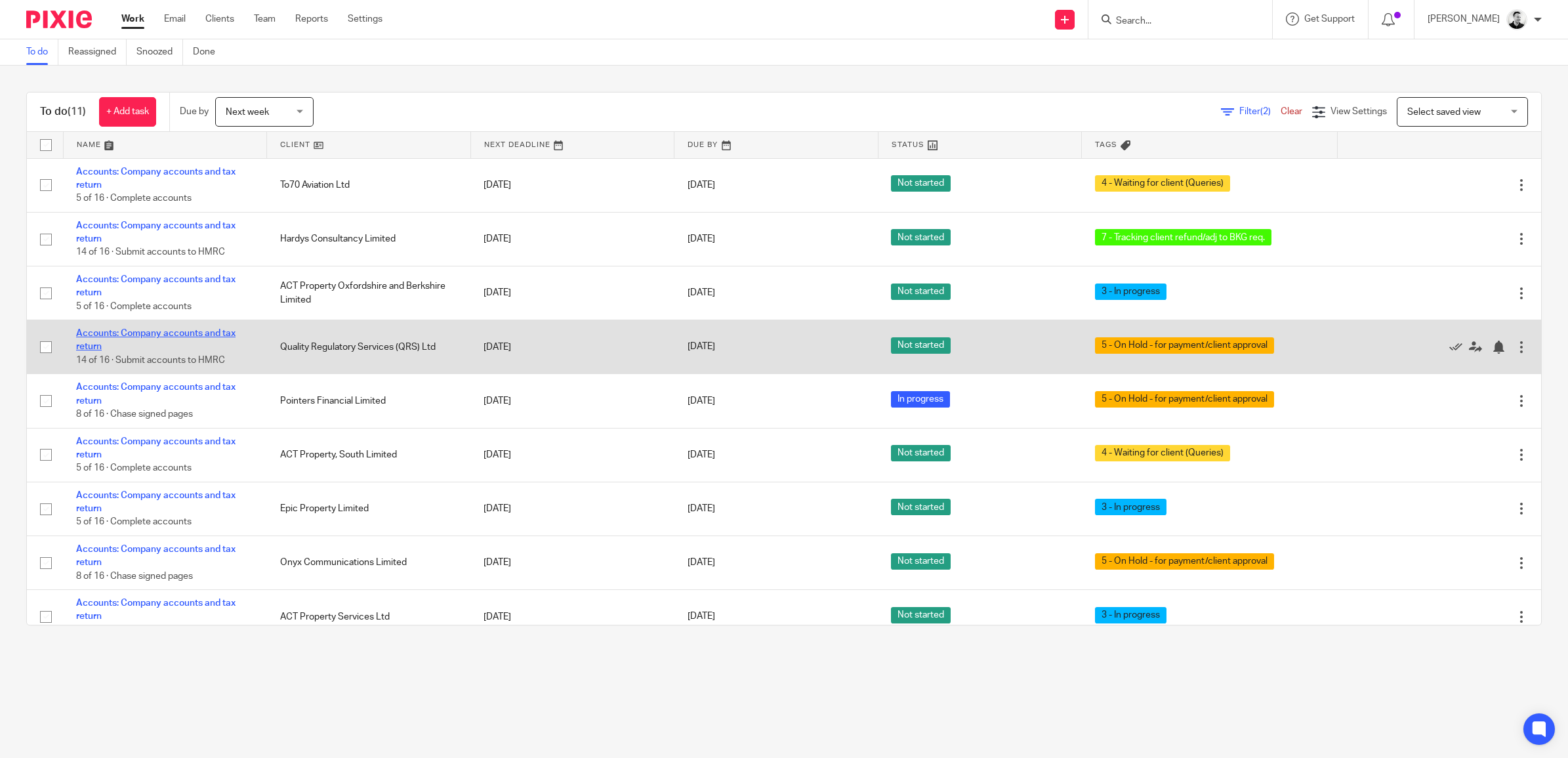
click at [215, 333] on link "Accounts: Company accounts and tax return" at bounding box center [156, 340] width 159 height 22
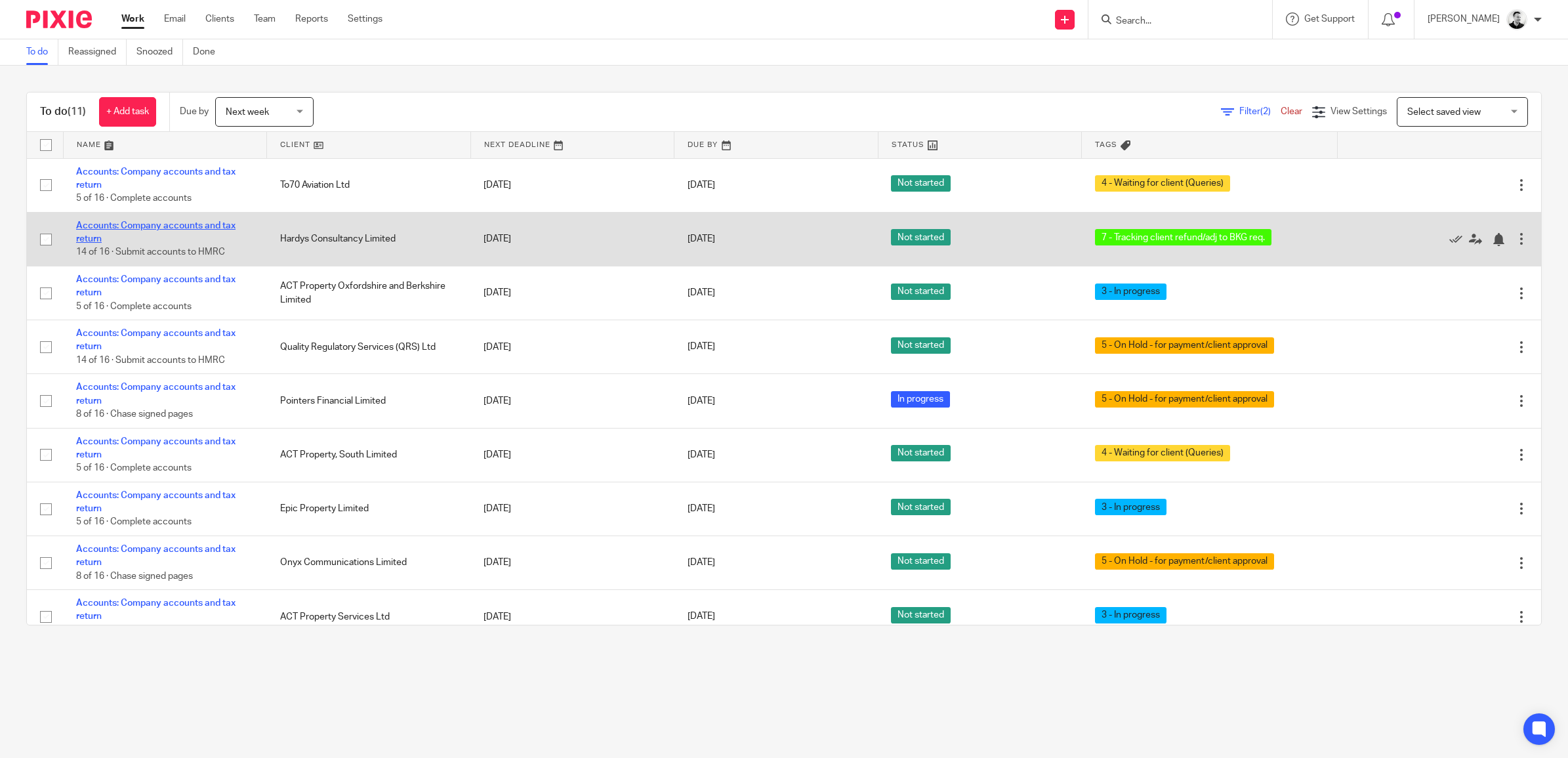
click at [182, 227] on link "Accounts: Company accounts and tax return" at bounding box center [156, 232] width 159 height 22
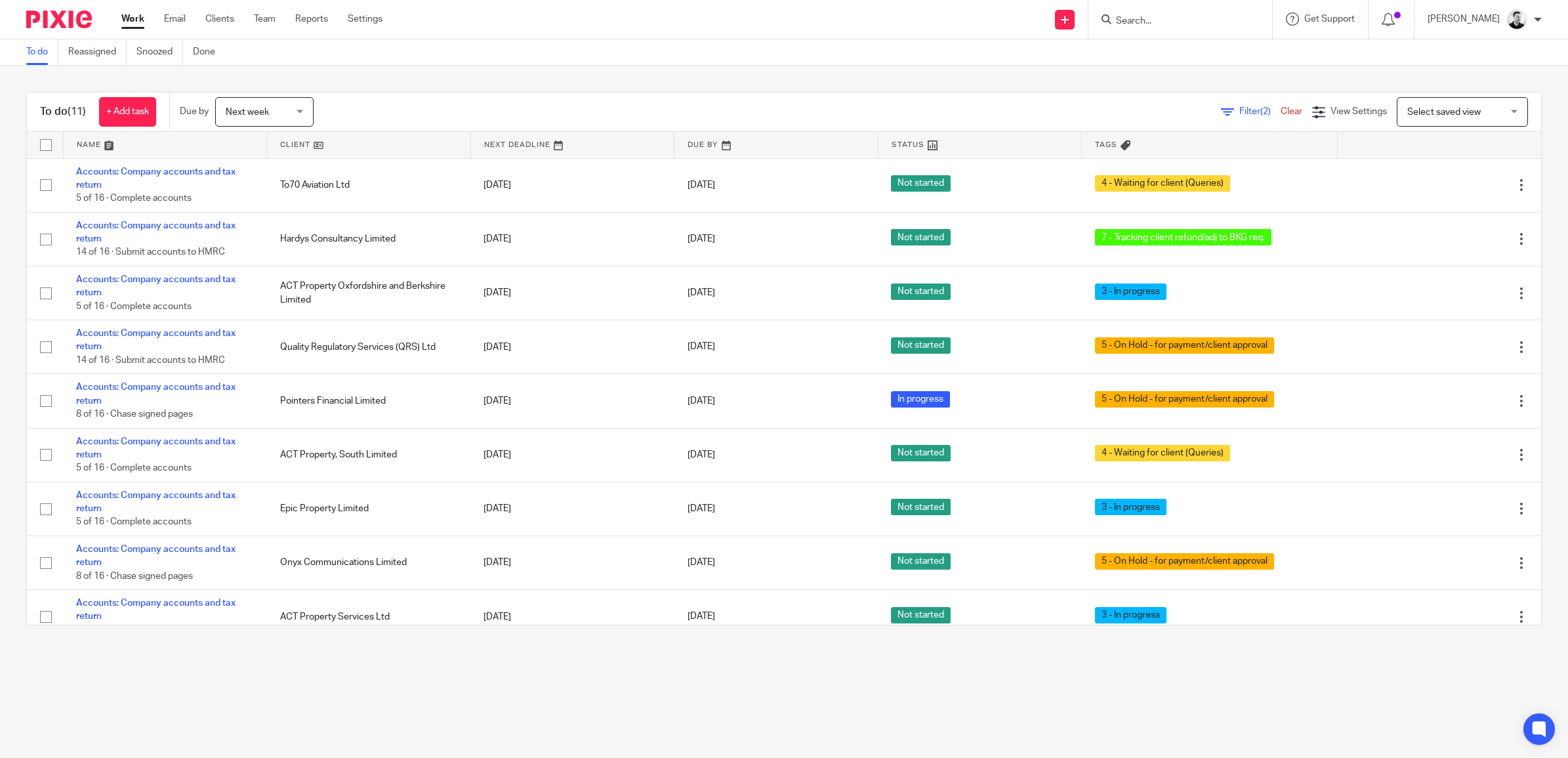
click at [1281, 109] on link "Clear" at bounding box center [1292, 112] width 22 height 9
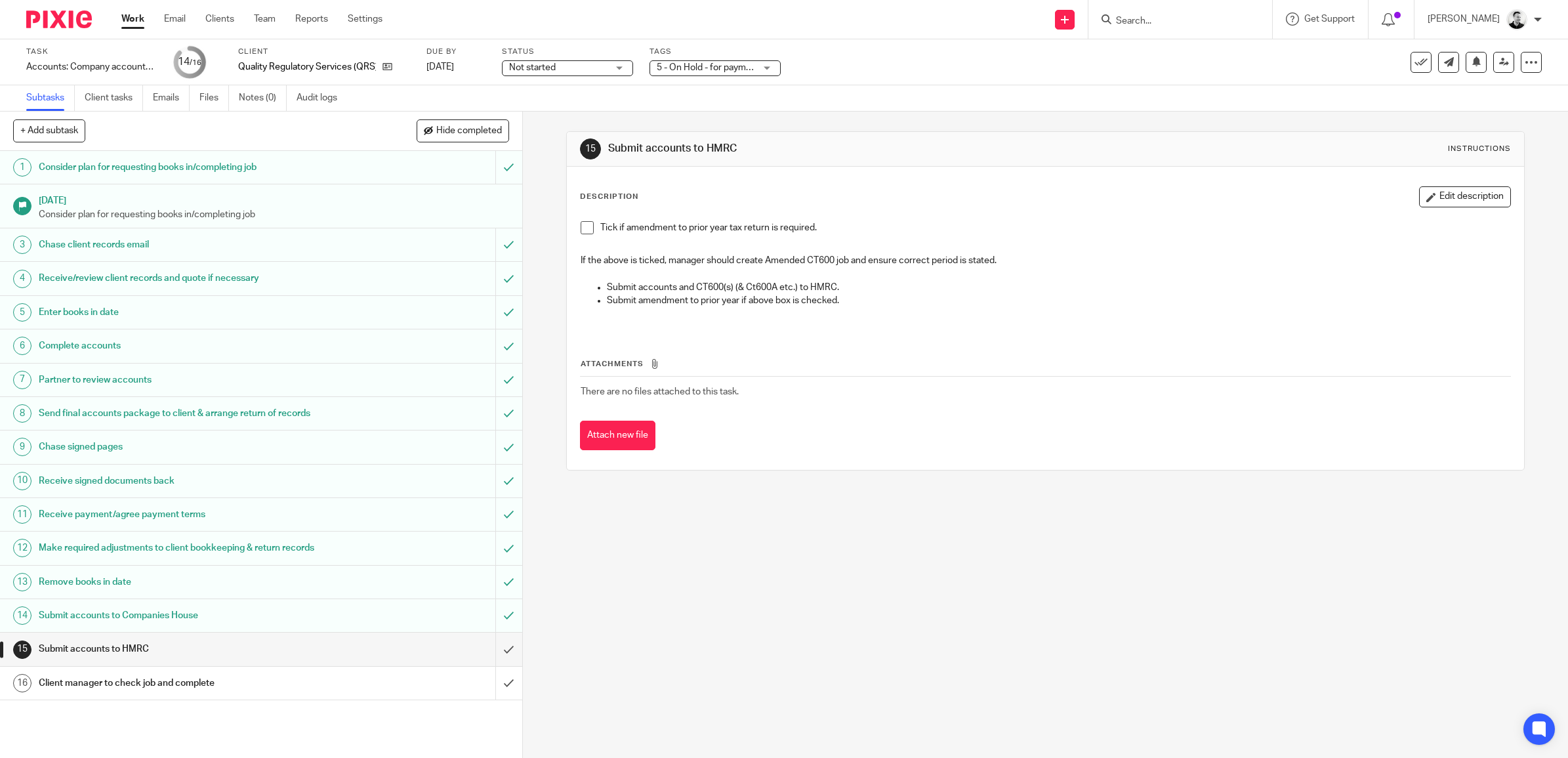
click at [752, 67] on span "5 - On Hold - for payment/client approval" at bounding box center [739, 67] width 166 height 9
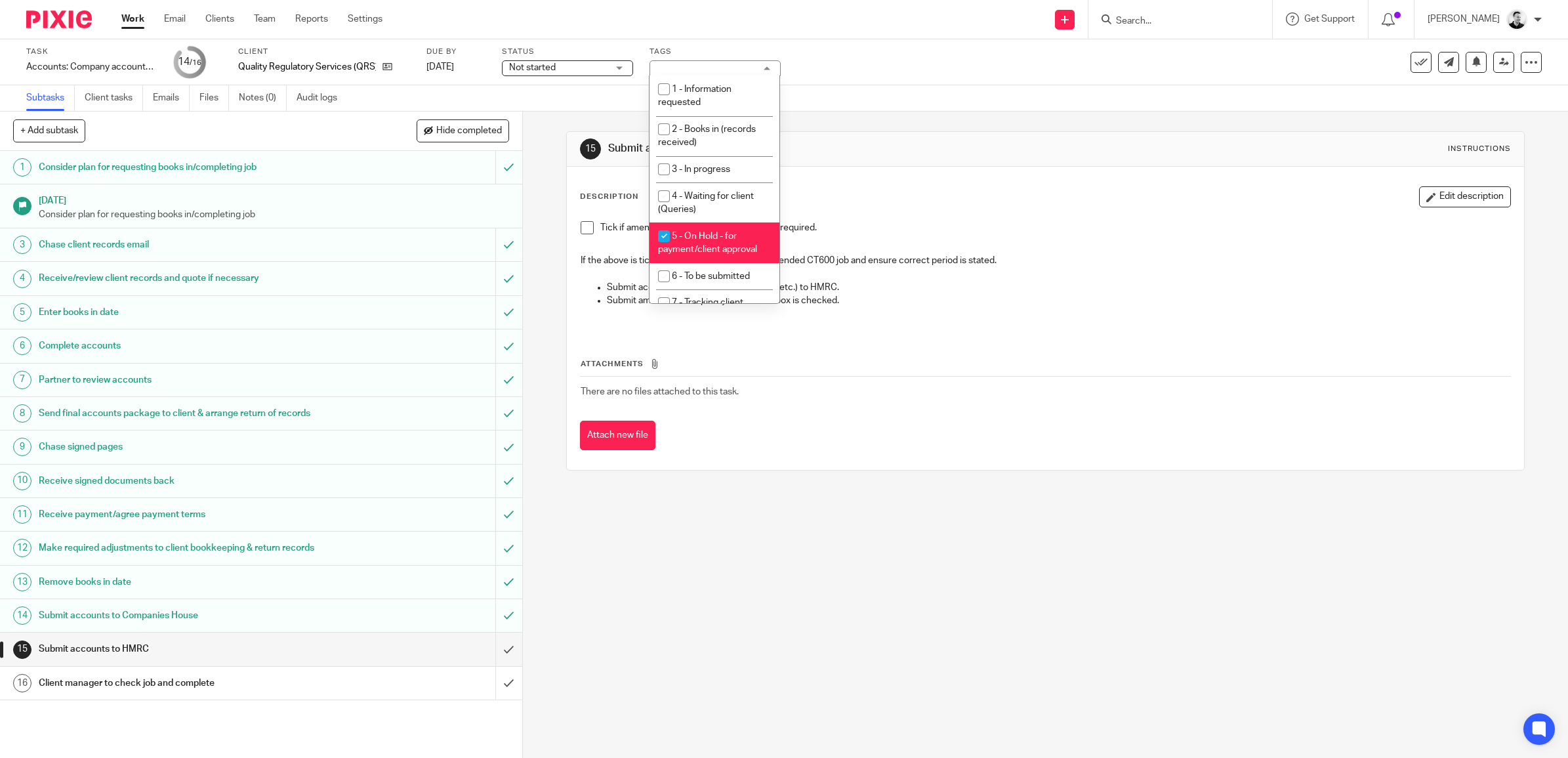
click at [713, 236] on span "5 - On Hold - for payment/client approval" at bounding box center [707, 243] width 99 height 23
checkbox input "false"
click at [719, 283] on li "6 - To be submitted" at bounding box center [714, 276] width 130 height 27
checkbox input "true"
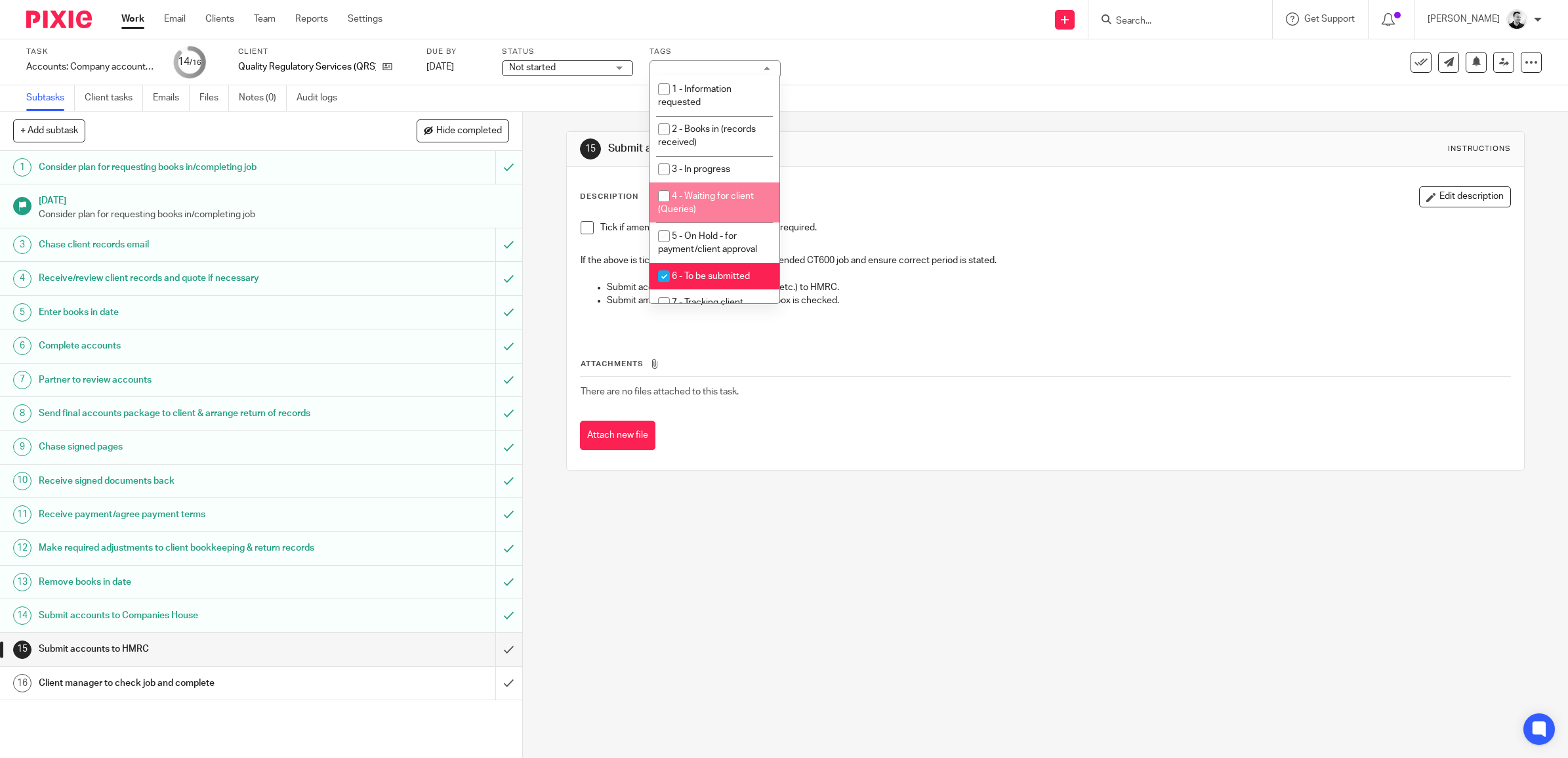
drag, startPoint x: 827, startPoint y: 125, endPoint x: 735, endPoint y: 36, distance: 128.0
click at [825, 123] on div "15 Submit accounts to HMRC Instructions Description Edit description Tick if am…" at bounding box center [1045, 301] width 959 height 378
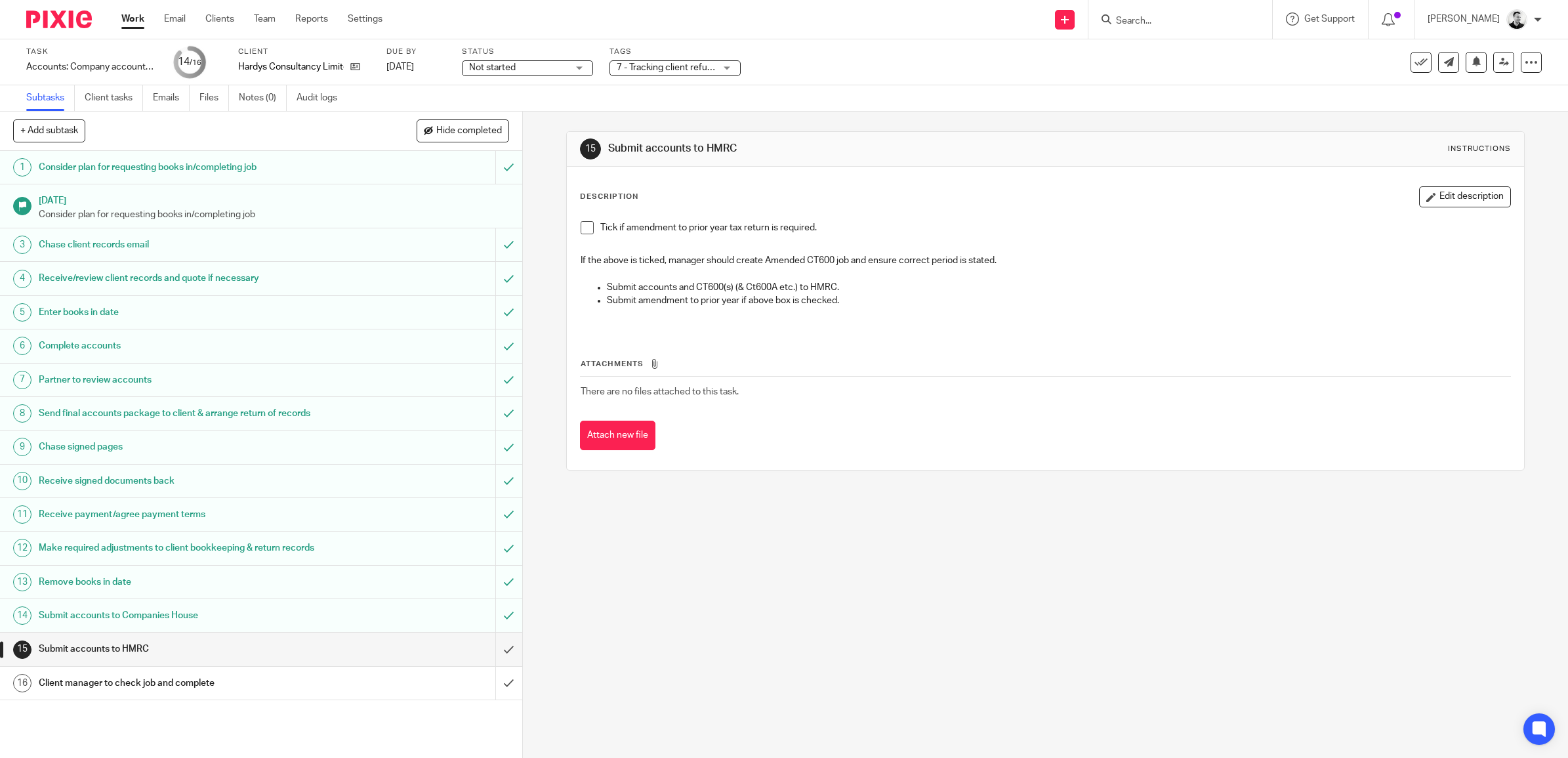
click at [680, 71] on span "7 - Tracking client refund/adj to BKG req." at bounding box center [666, 67] width 99 height 14
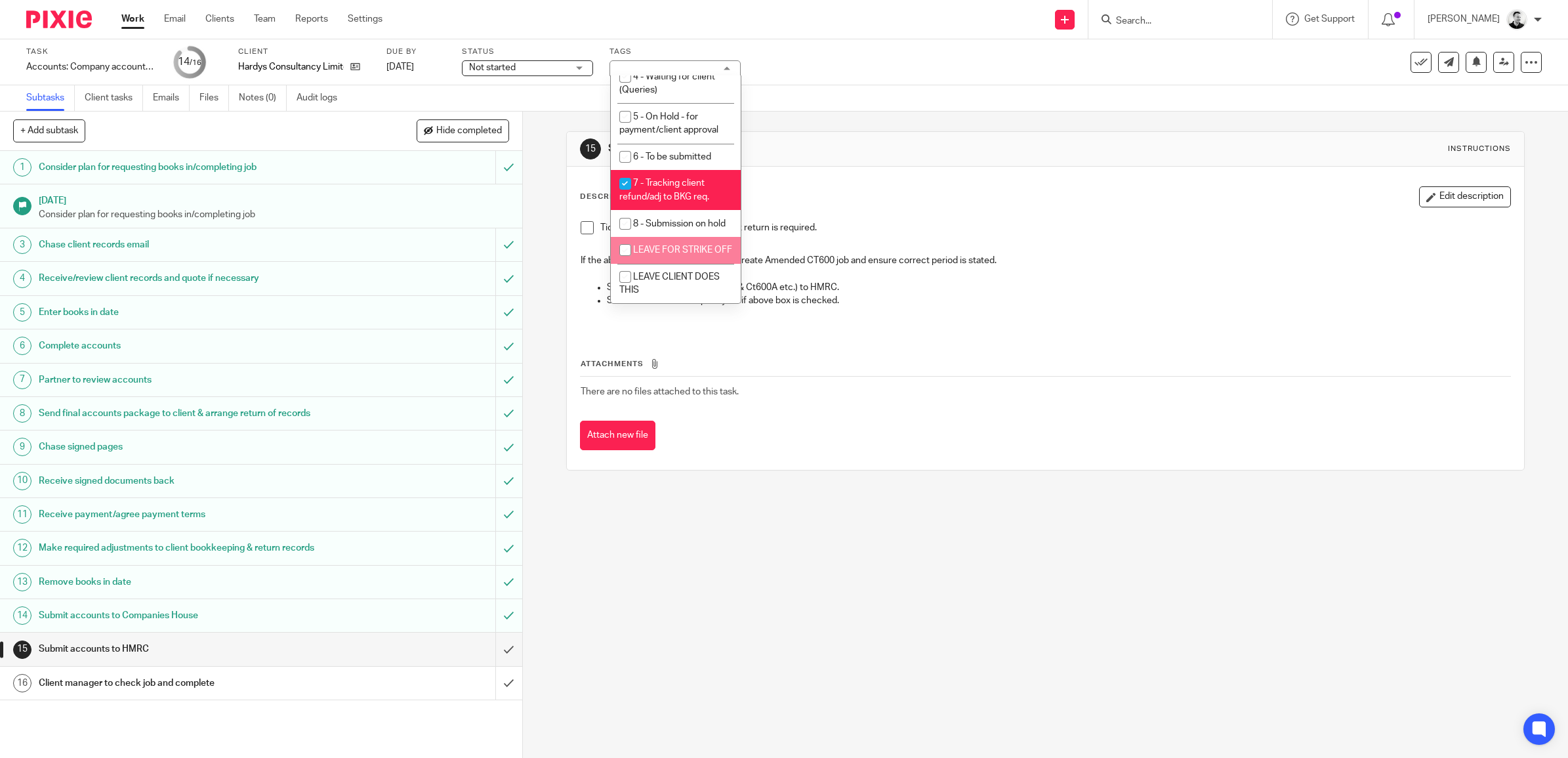
scroll to position [143, 0]
click at [667, 170] on li "7 - Tracking client refund/adj to BKG req." at bounding box center [675, 190] width 130 height 40
checkbox input "false"
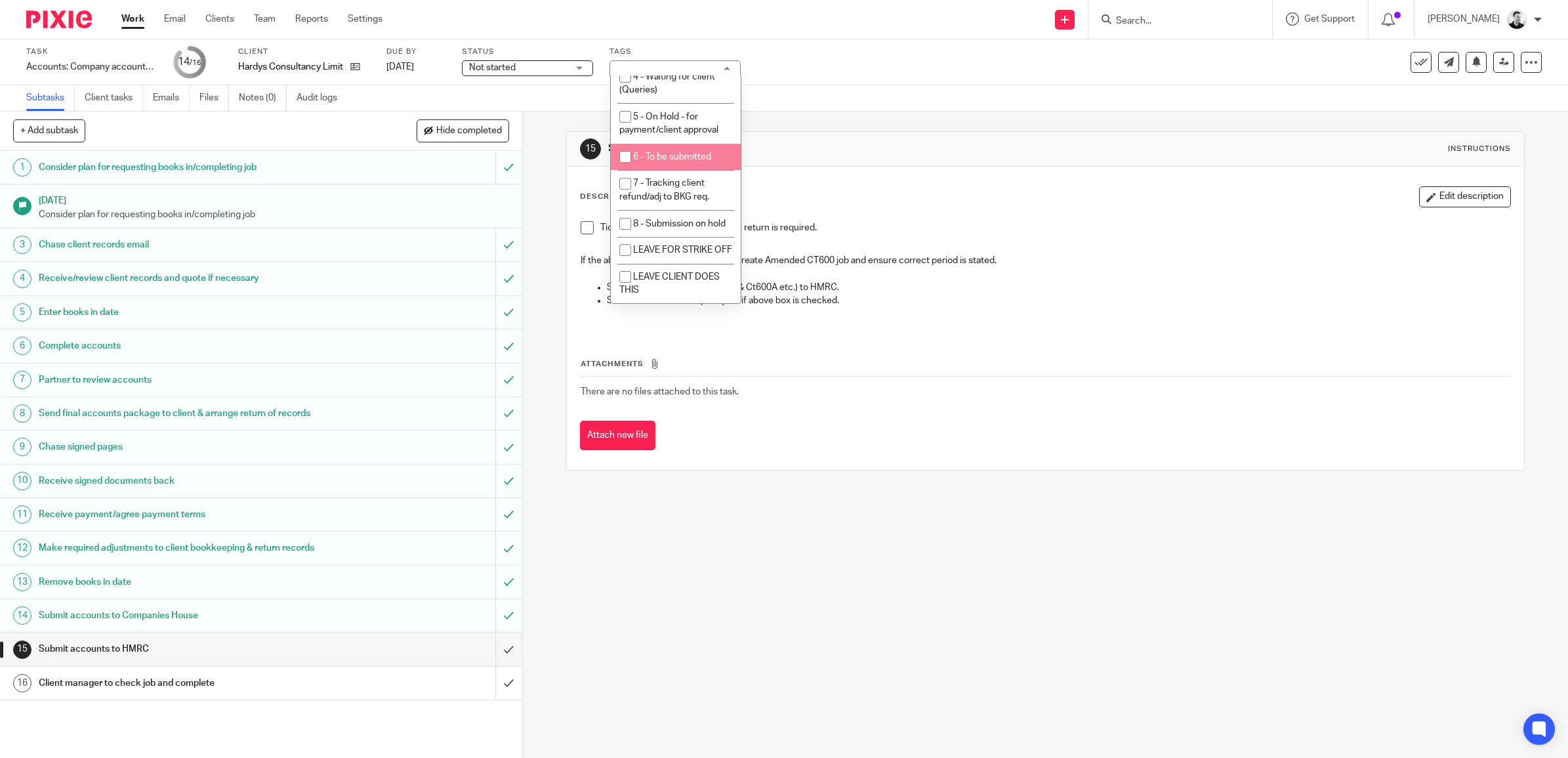
click at [658, 143] on li "6 - To be submitted" at bounding box center [675, 157] width 130 height 27
checkbox input "true"
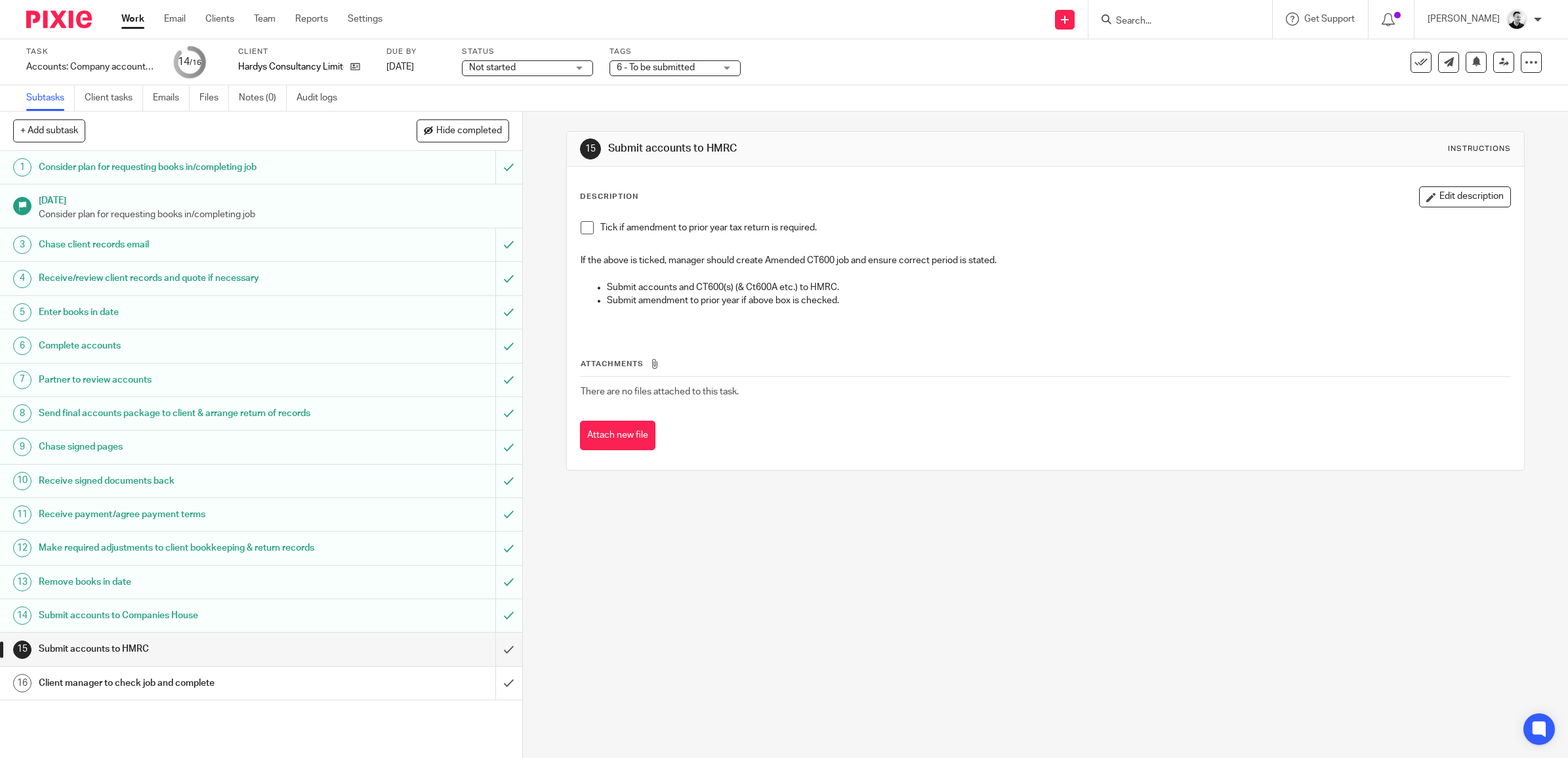
click at [794, 114] on div "15 Submit accounts to HMRC Instructions Description Edit description Tick if am…" at bounding box center [1045, 301] width 959 height 378
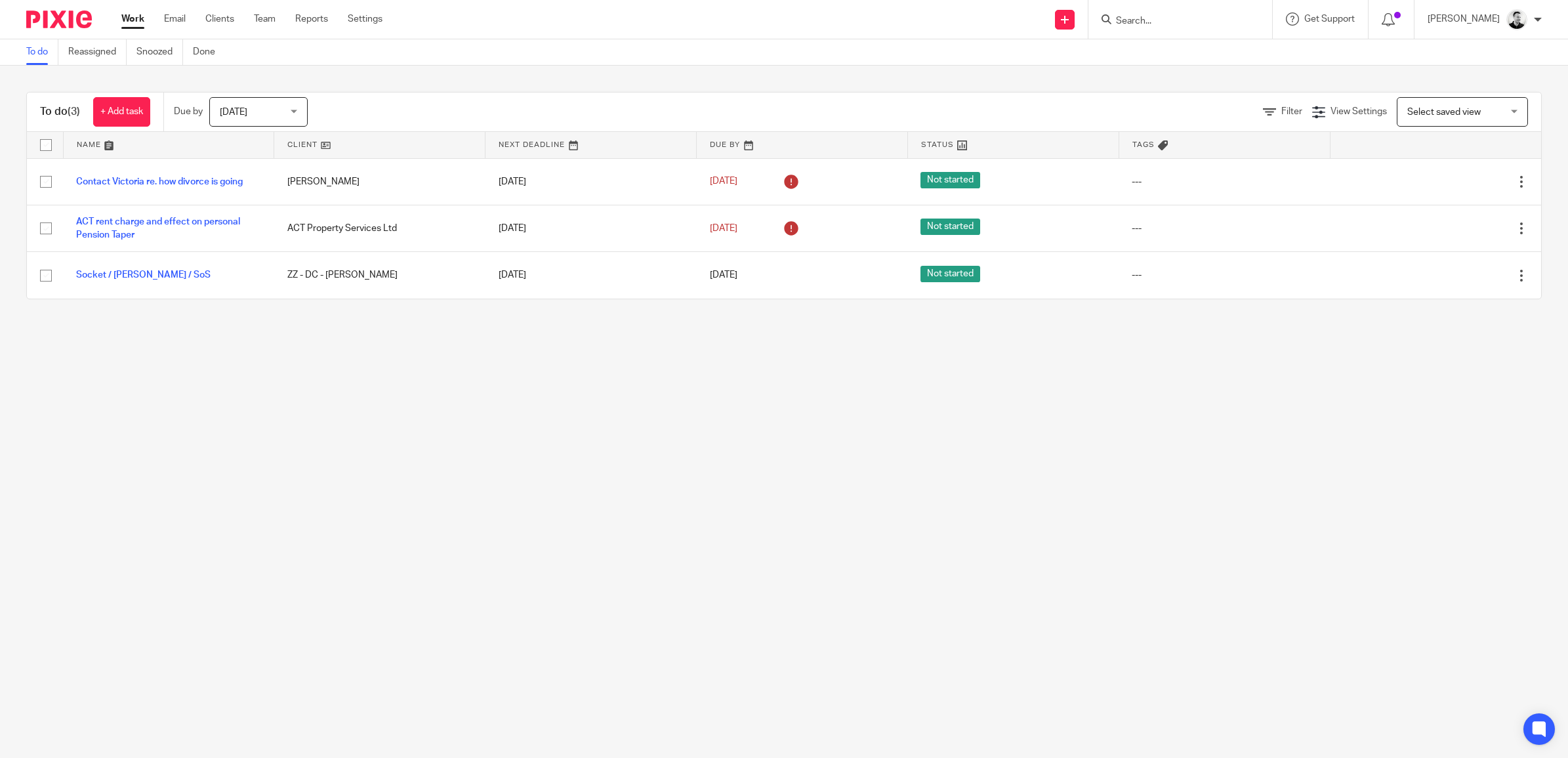
click at [274, 118] on span "[DATE]" at bounding box center [254, 112] width 70 height 28
click at [249, 167] on span "[DATE]" at bounding box center [235, 167] width 28 height 9
